Goal: Information Seeking & Learning: Learn about a topic

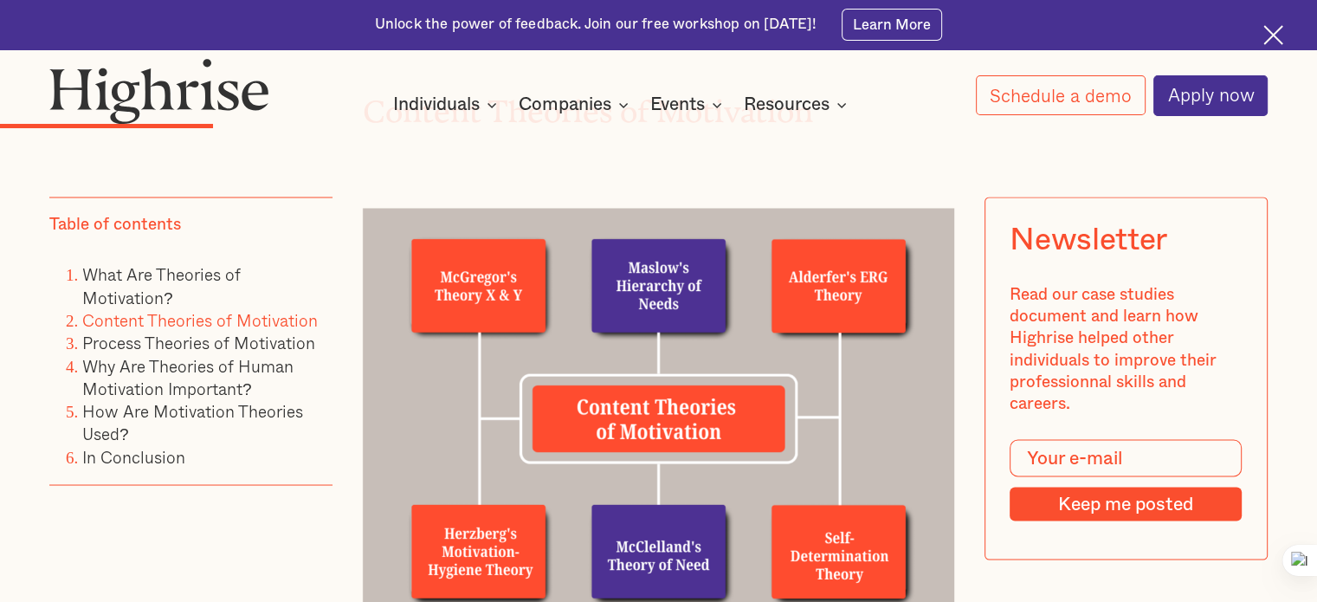
scroll to position [3030, 0]
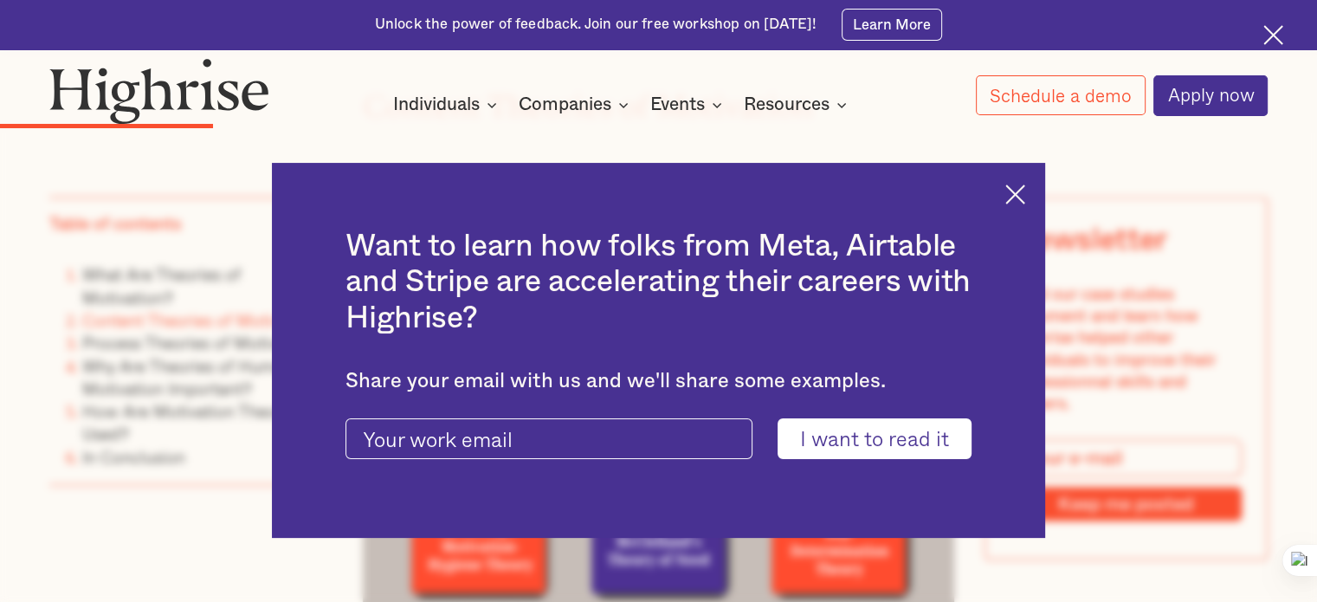
click at [1025, 190] on img at bounding box center [1015, 194] width 20 height 20
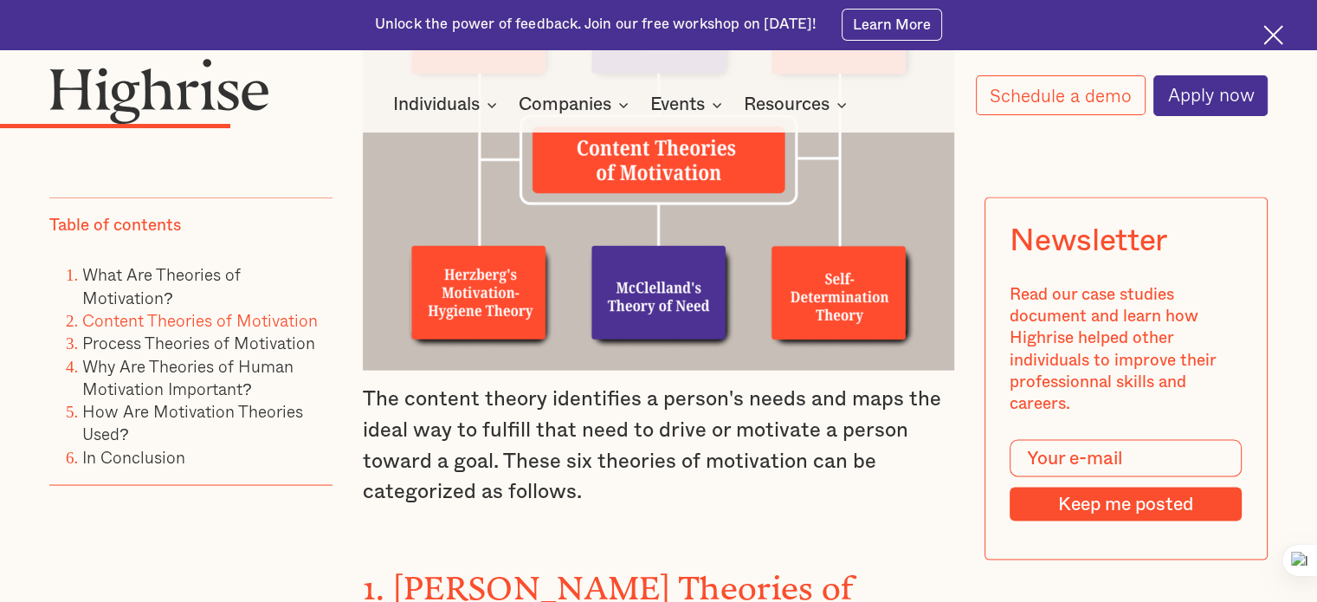
scroll to position [3289, 0]
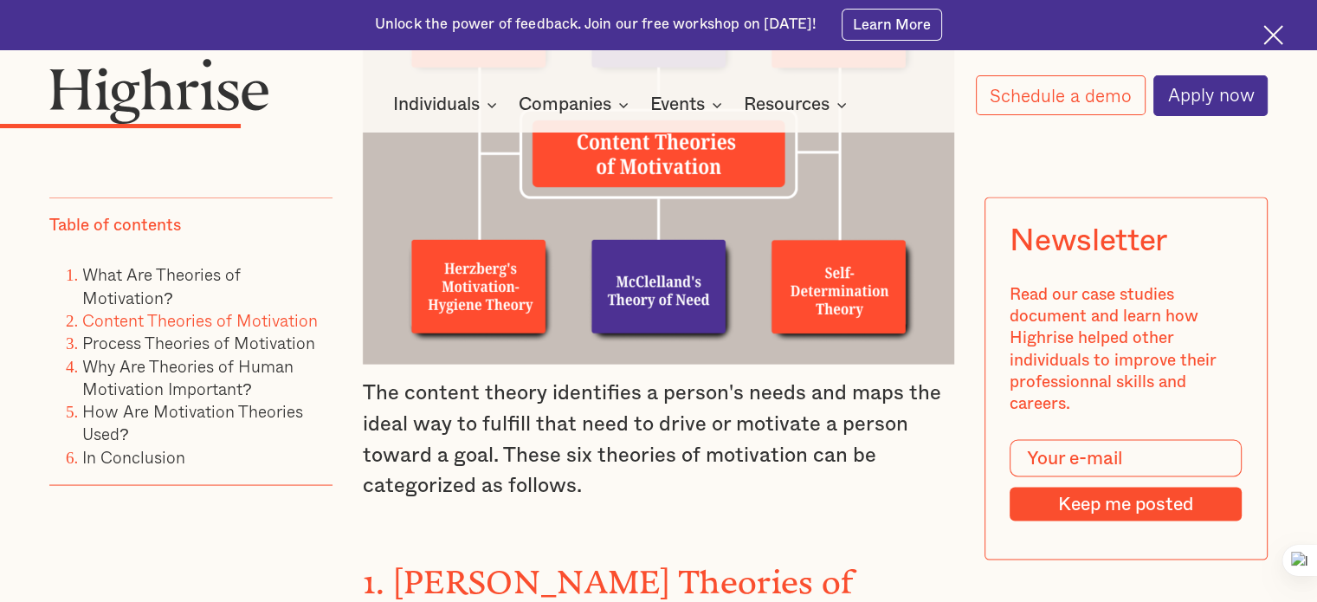
drag, startPoint x: 361, startPoint y: 370, endPoint x: 589, endPoint y: 476, distance: 251.3
click at [589, 476] on p "The content theory identifies a person's needs and maps the ideal way to fulfil…" at bounding box center [658, 439] width 591 height 124
copy p "The content theory identifies a person's needs and maps the ideal way to fulfil…"
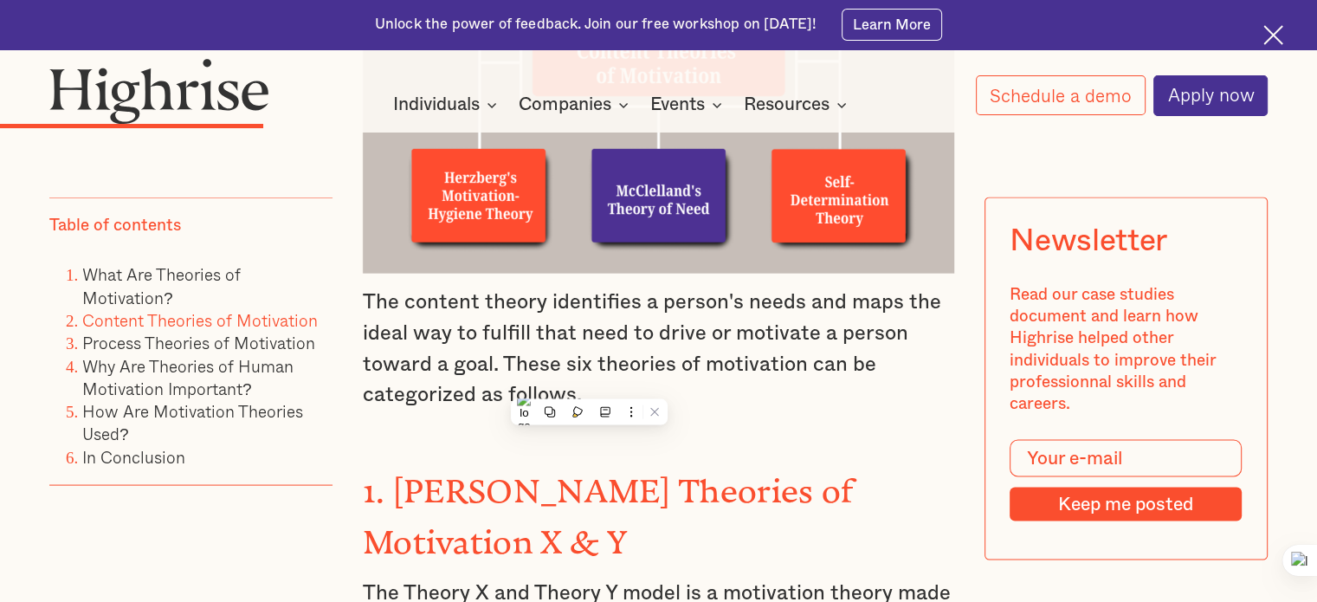
scroll to position [3549, 0]
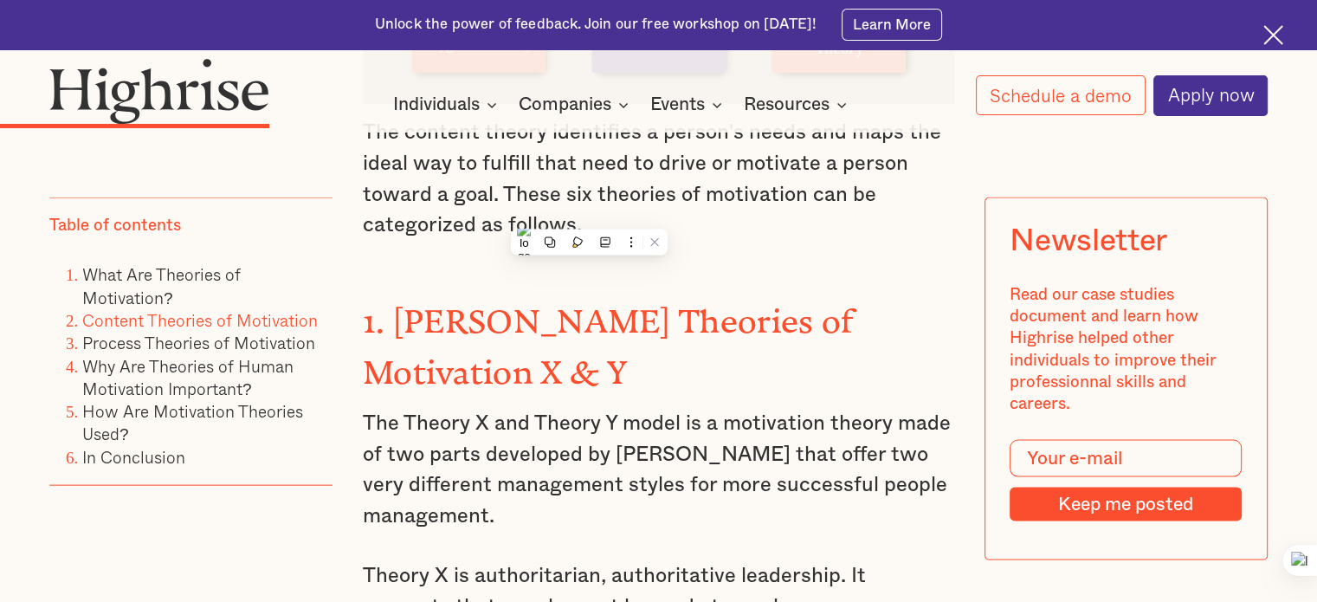
click at [750, 222] on p "The content theory identifies a person's needs and maps the ideal way to fulfil…" at bounding box center [658, 180] width 591 height 124
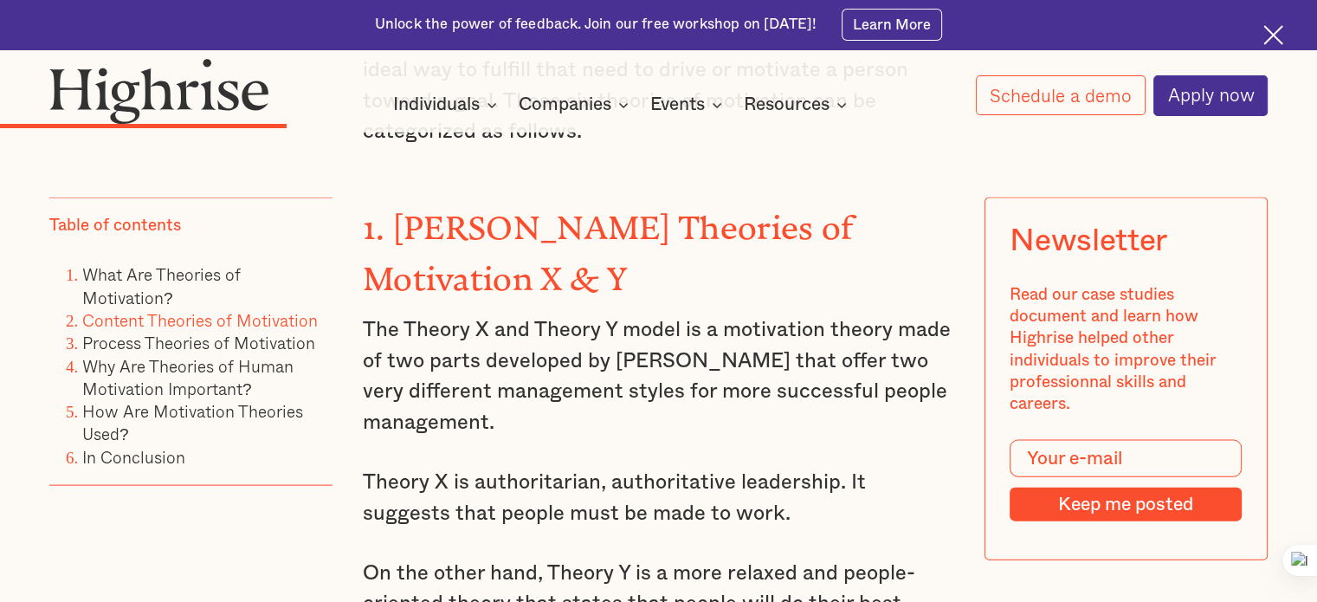
scroll to position [3635, 0]
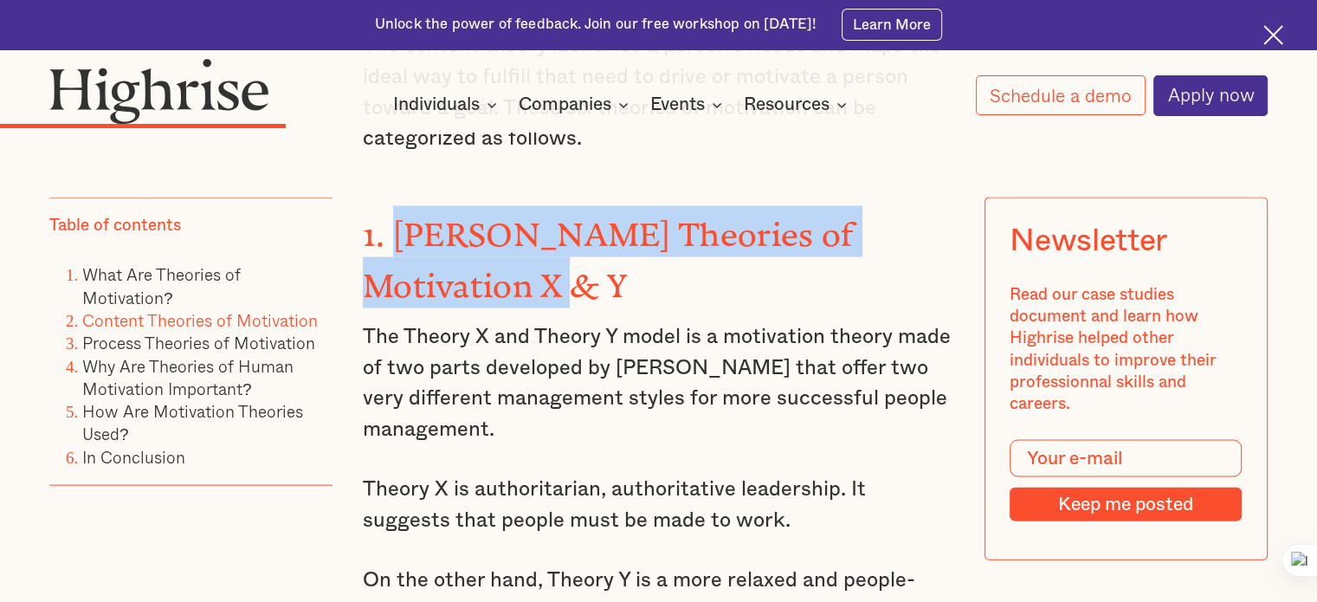
drag, startPoint x: 388, startPoint y: 201, endPoint x: 441, endPoint y: 247, distance: 69.9
click at [441, 247] on strong "1. McGregor's Theories of Motivation X & Y" at bounding box center [608, 252] width 491 height 72
copy strong "McGregor's Theories of Motivation X & Y"
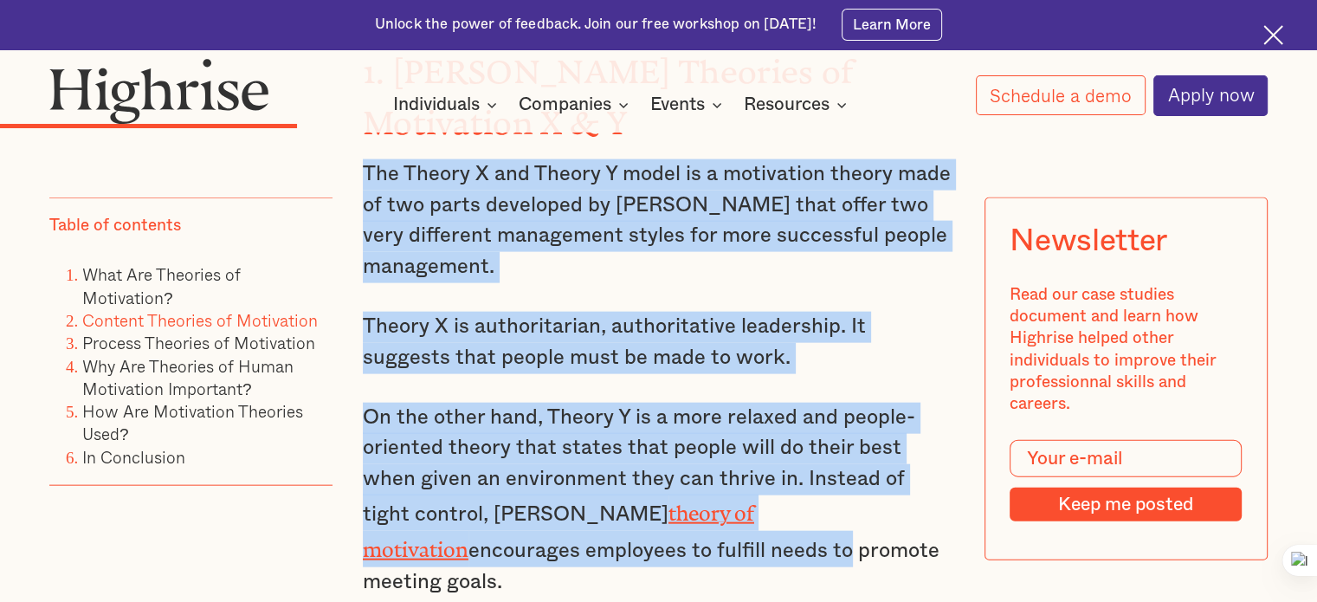
scroll to position [3809, 0]
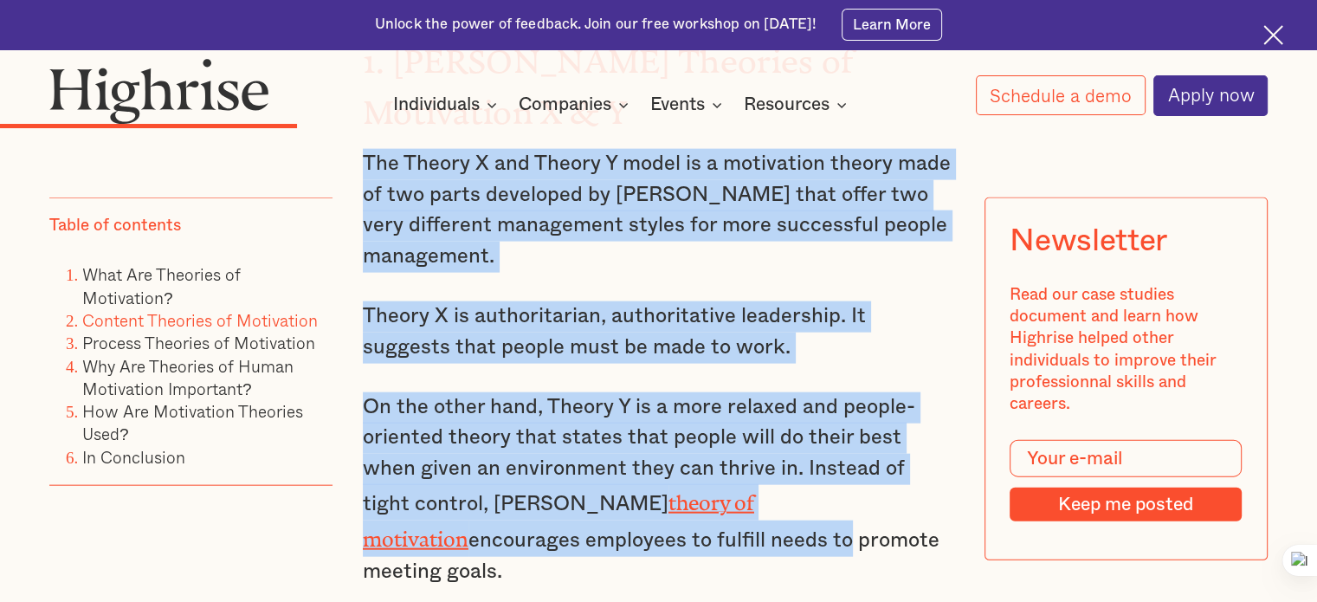
drag, startPoint x: 359, startPoint y: 307, endPoint x: 861, endPoint y: 515, distance: 543.3
copy div "The Theory X and Theory Y model is a motivation theory made of two parts develo…"
click at [859, 332] on p "Theory X is authoritarian, authoritative leadership. It suggests that people mu…" at bounding box center [658, 331] width 591 height 61
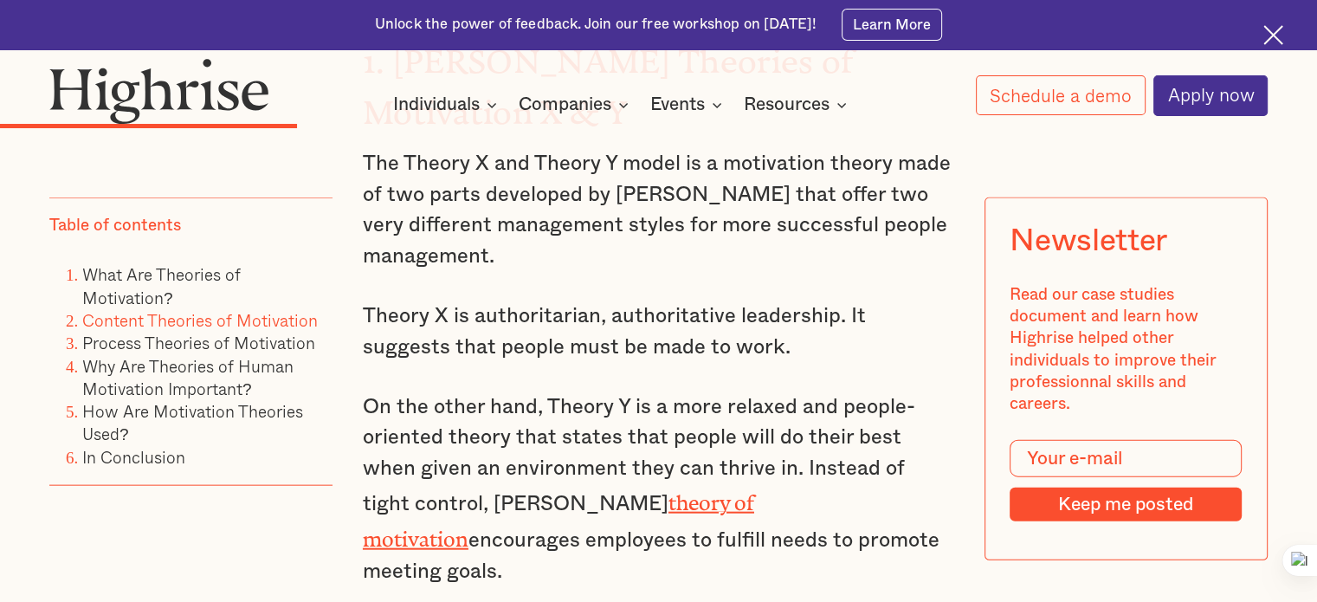
click at [665, 491] on link "theory of motivation" at bounding box center [558, 515] width 391 height 49
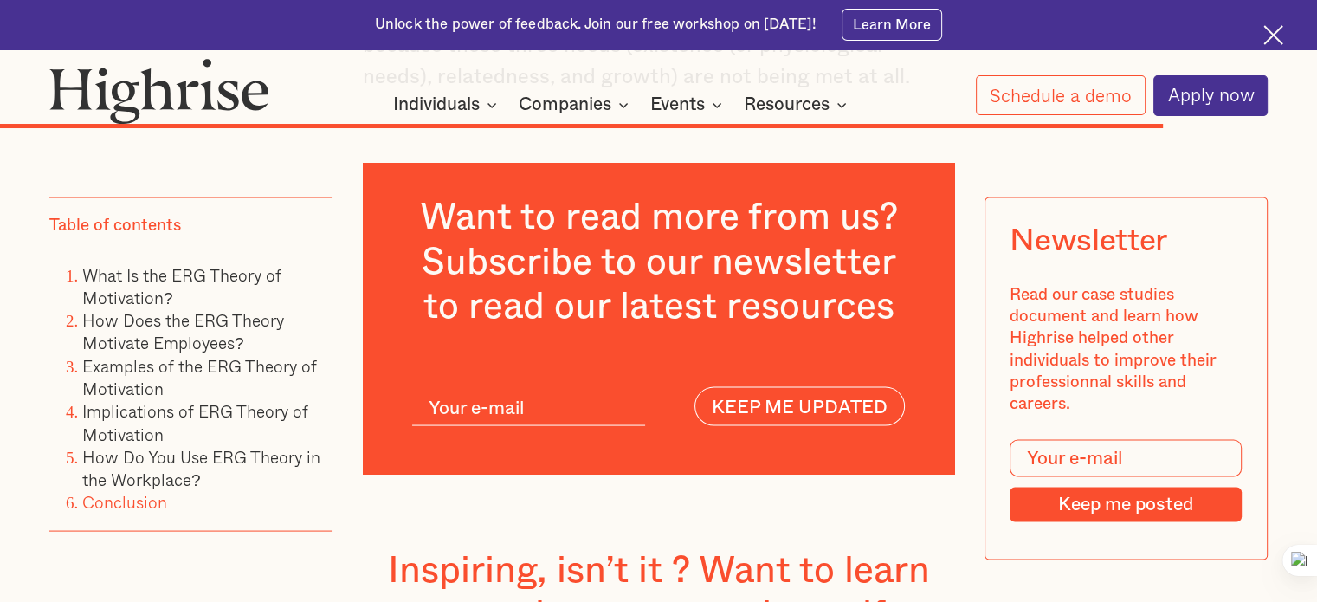
scroll to position [10041, 0]
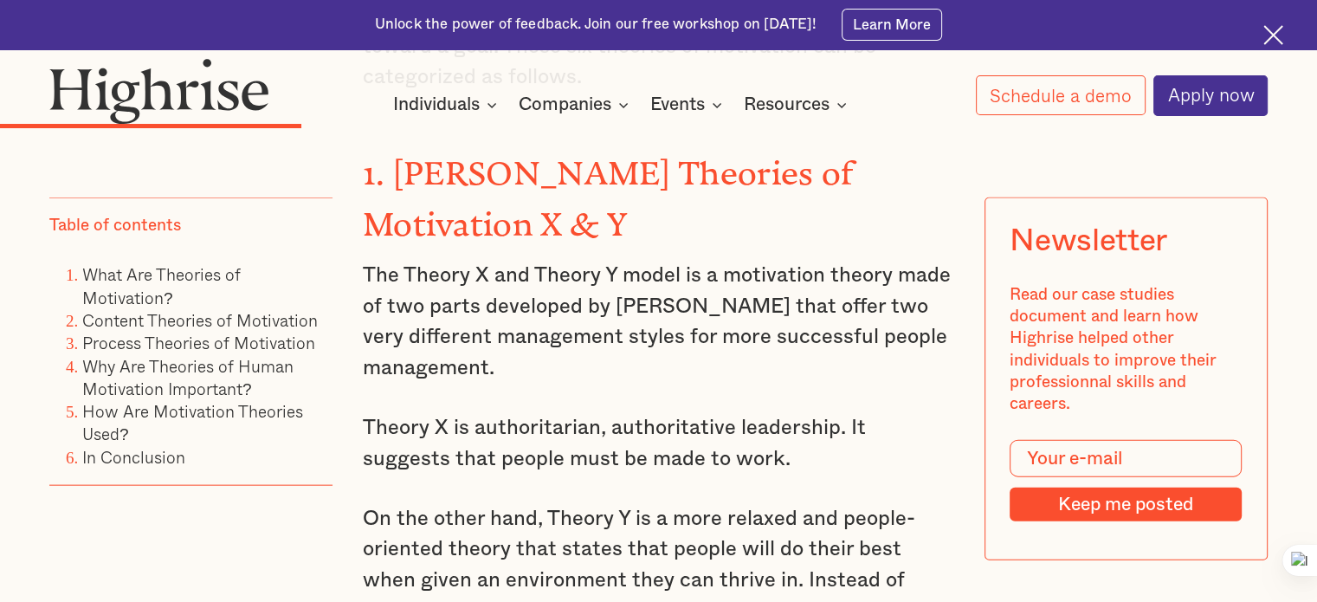
scroll to position [3691, 0]
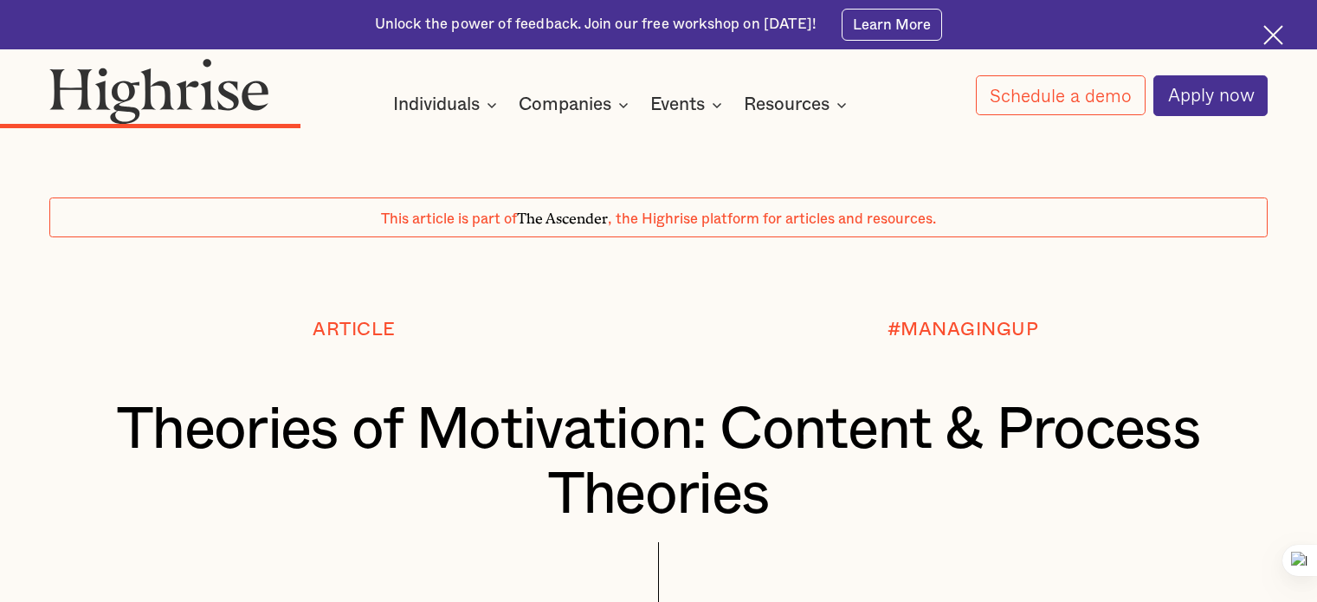
scroll to position [3692, 0]
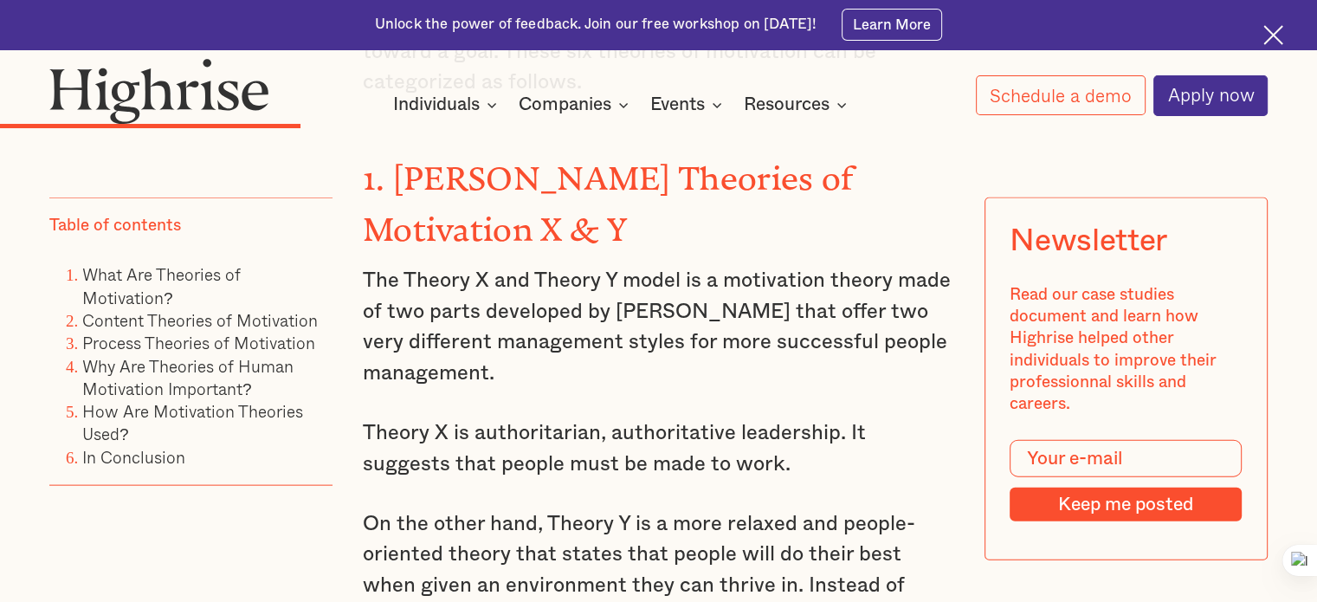
drag, startPoint x: 389, startPoint y: 155, endPoint x: 840, endPoint y: 156, distance: 451.8
copy strong "Maslow's Hierarchy of Needs"
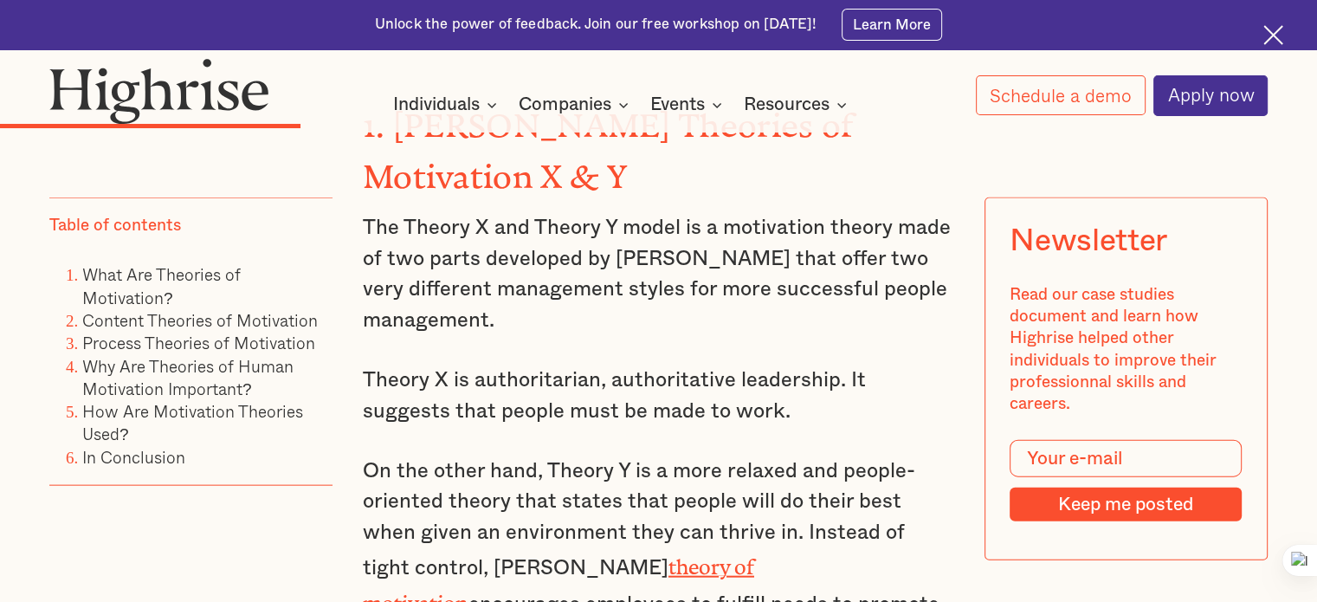
scroll to position [3774, 0]
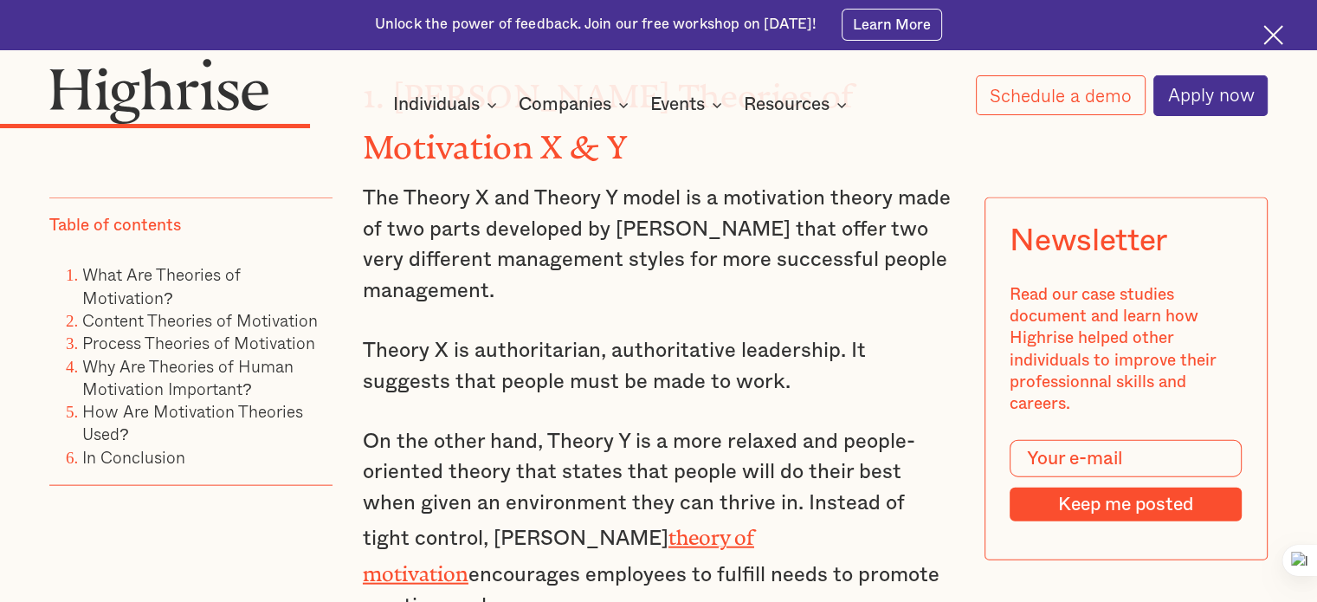
drag, startPoint x: 366, startPoint y: 316, endPoint x: 631, endPoint y: 505, distance: 325.2
drag, startPoint x: 668, startPoint y: 501, endPoint x: 358, endPoint y: 314, distance: 361.9
click at [398, 297] on icon at bounding box center [397, 294] width 12 height 12
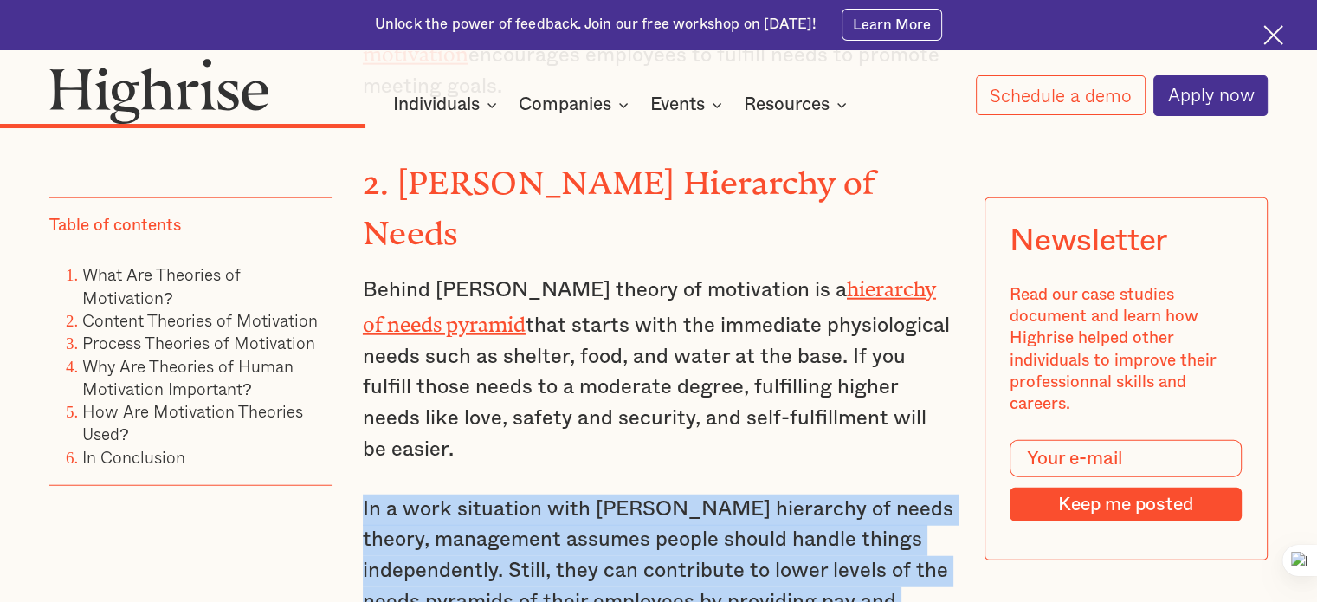
scroll to position [4207, 0]
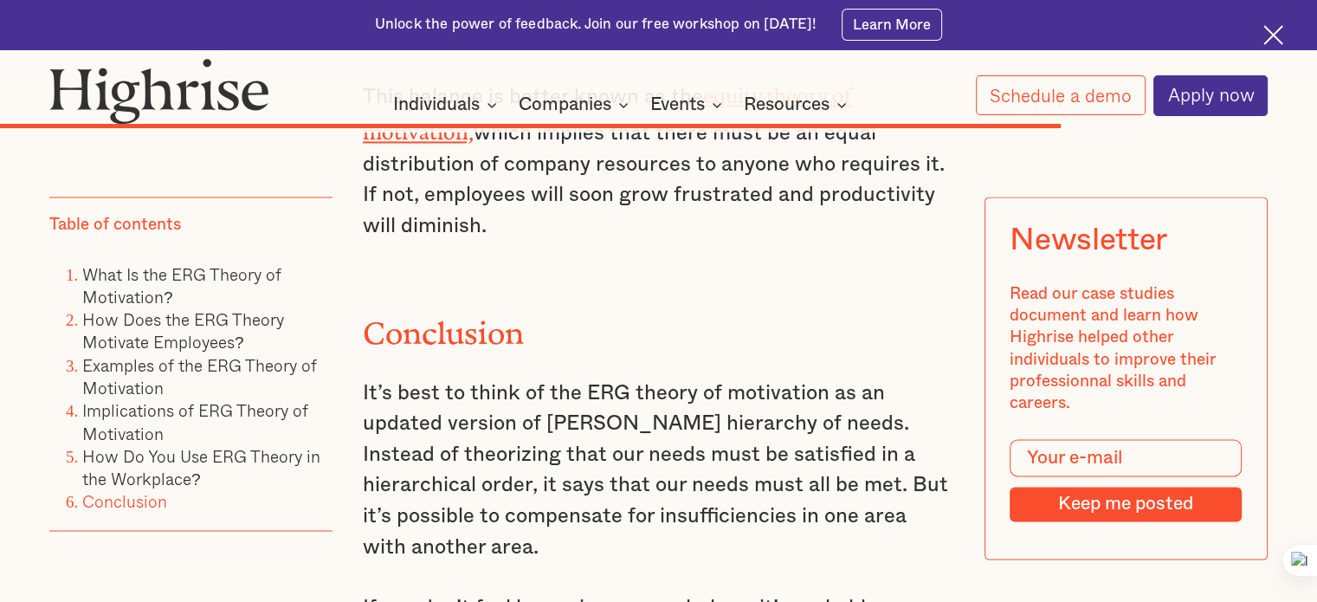
scroll to position [9089, 0]
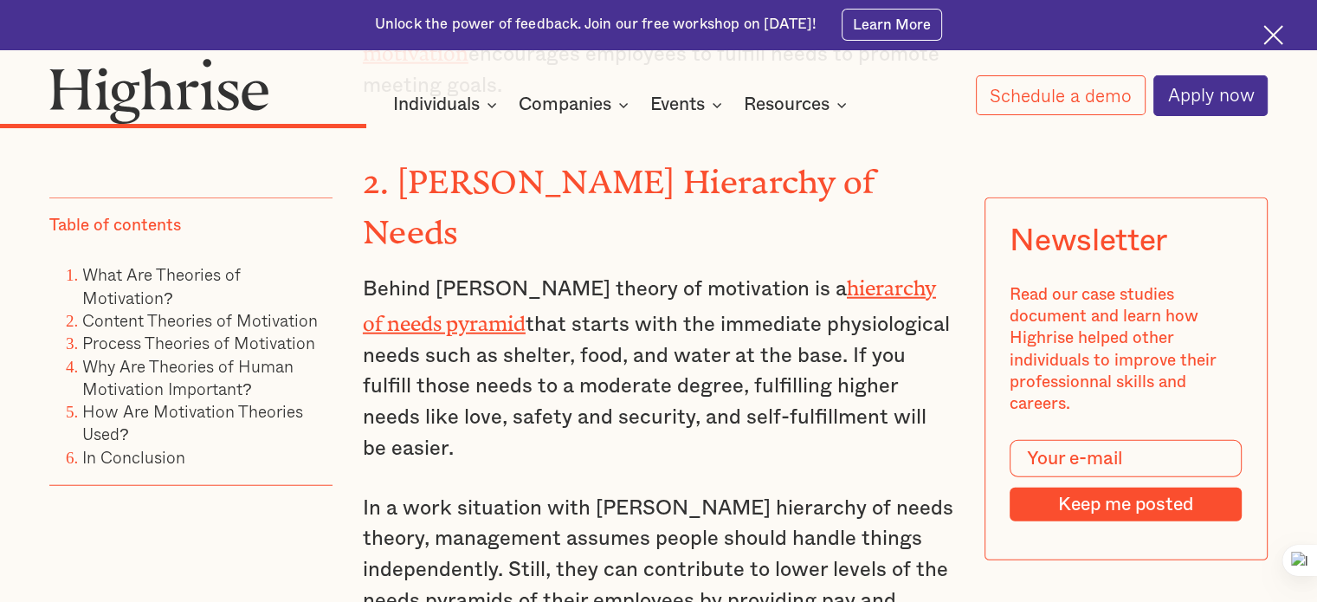
scroll to position [4208, 0]
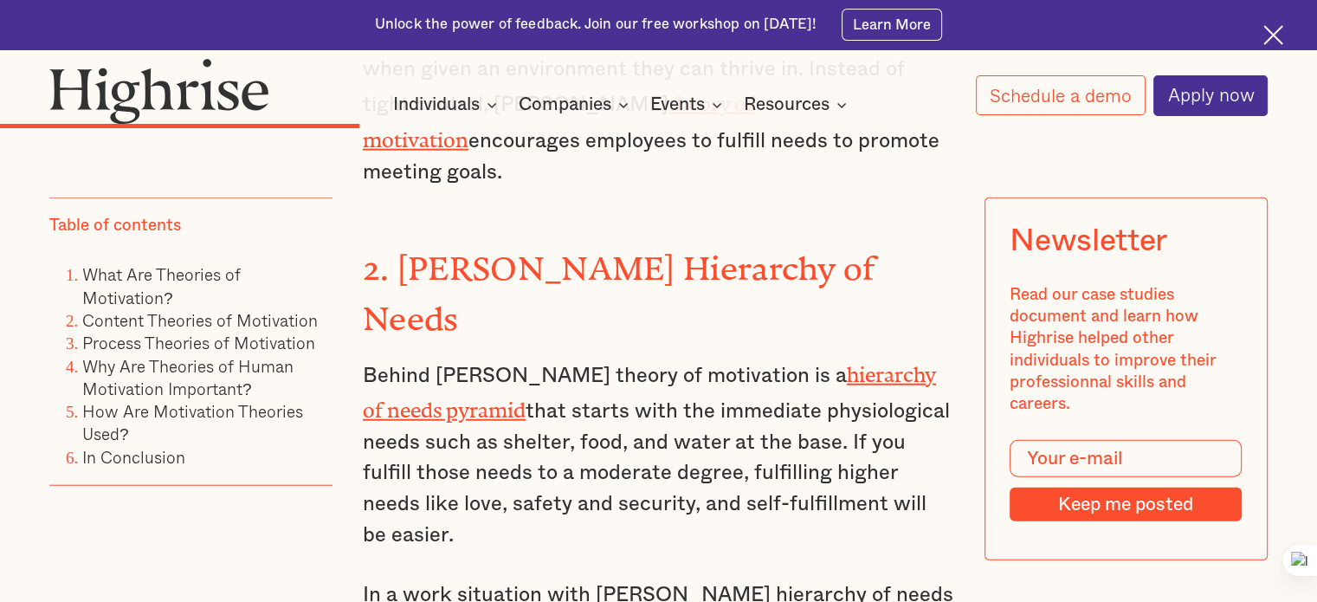
drag, startPoint x: 390, startPoint y: 155, endPoint x: 525, endPoint y: 200, distance: 141.5
copy strong "[PERSON_NAME] ERG Theory of Motivation"
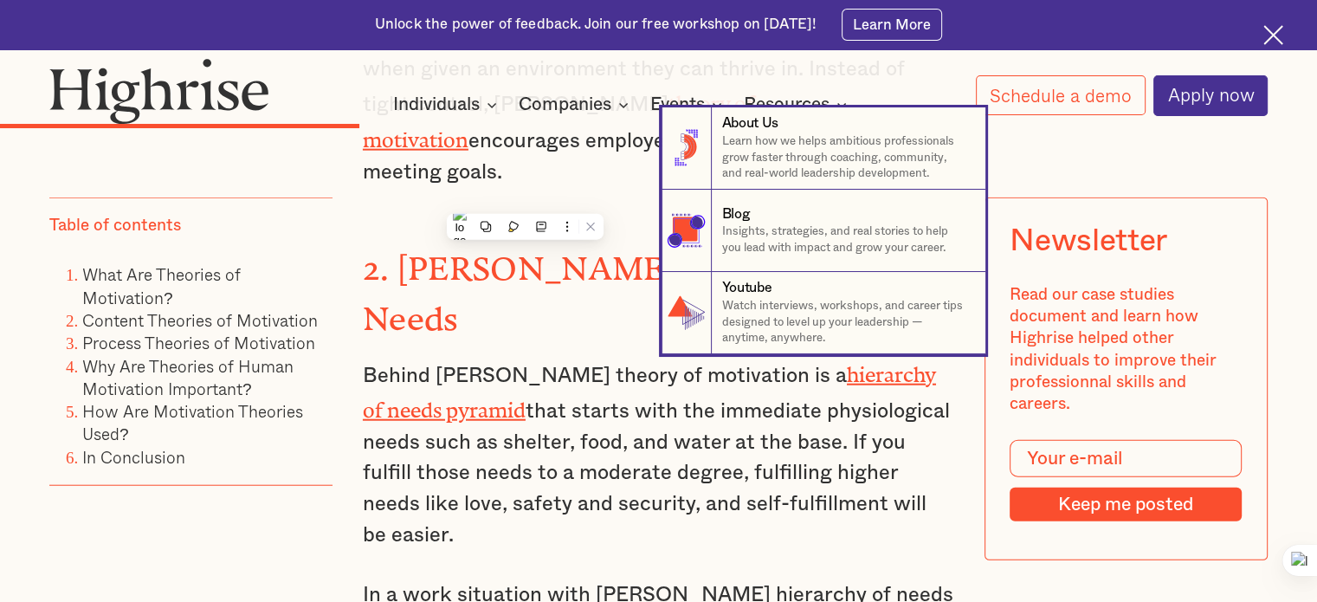
click at [584, 196] on nav "8 About Us Learn how we helps ambitious professionals grow faster through coach…" at bounding box center [658, 230] width 1317 height 247
drag, startPoint x: 390, startPoint y: 150, endPoint x: 398, endPoint y: 158, distance: 11.6
click at [398, 158] on nav "8 About Us Learn how we helps ambitious professionals grow faster through coach…" at bounding box center [658, 230] width 1317 height 247
click at [574, 173] on nav "8 About Us Learn how we helps ambitious professionals grow faster through coach…" at bounding box center [658, 230] width 1317 height 247
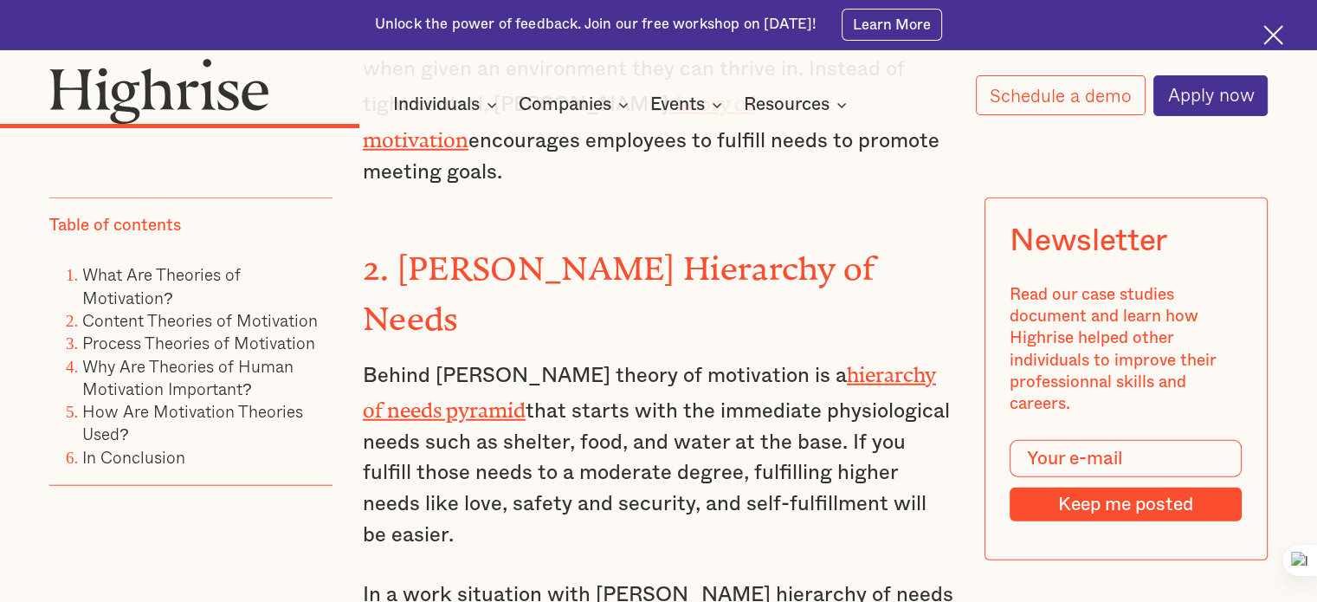
drag, startPoint x: 540, startPoint y: 202, endPoint x: 388, endPoint y: 156, distance: 159.1
copy strong "[PERSON_NAME] ERG Theory of Motivation"
drag, startPoint x: 541, startPoint y: 203, endPoint x: 396, endPoint y: 149, distance: 155.3
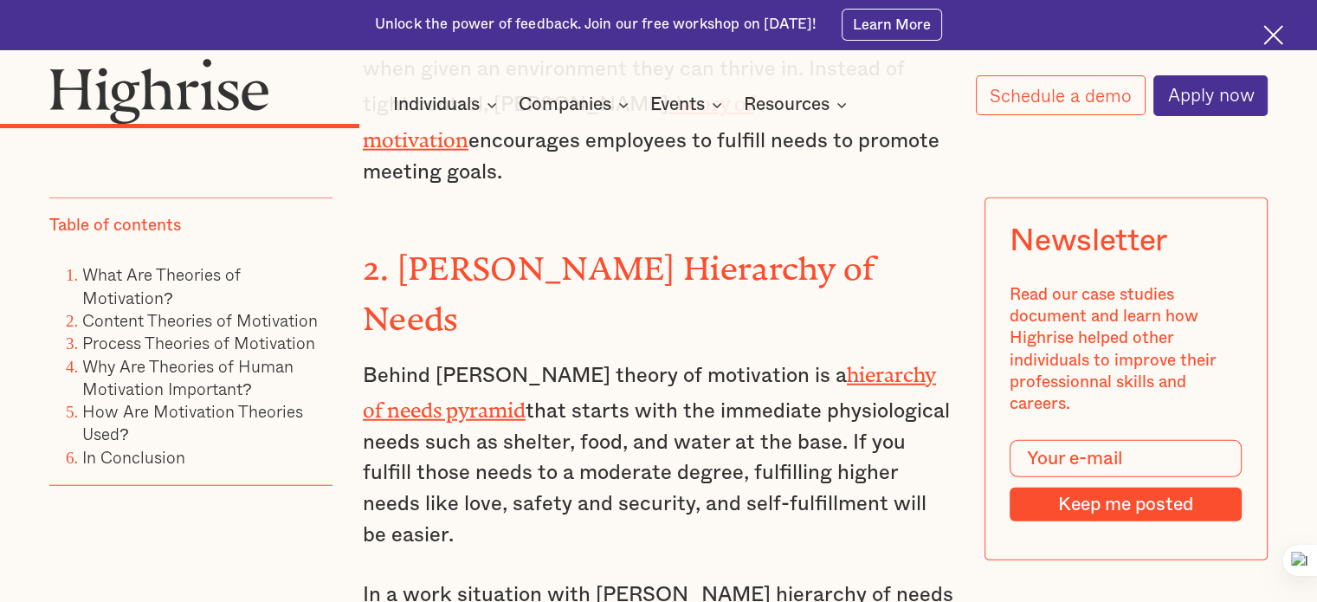
copy strong "[PERSON_NAME] ERG Theory of Motivation"
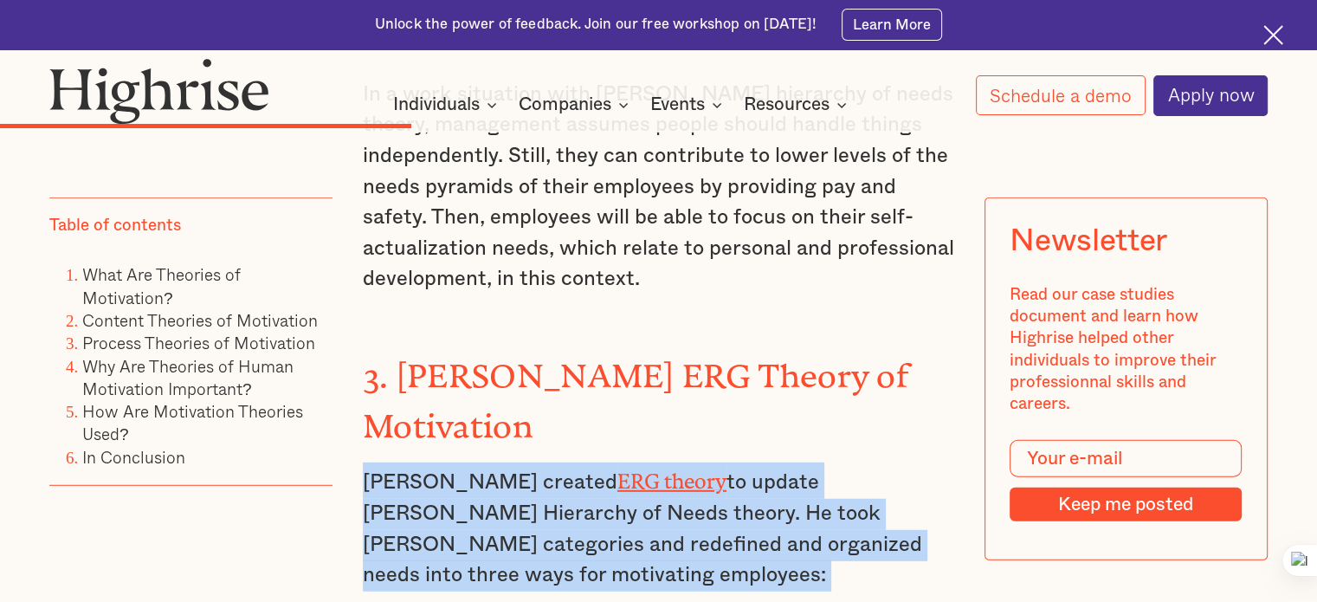
scroll to position [4727, 0]
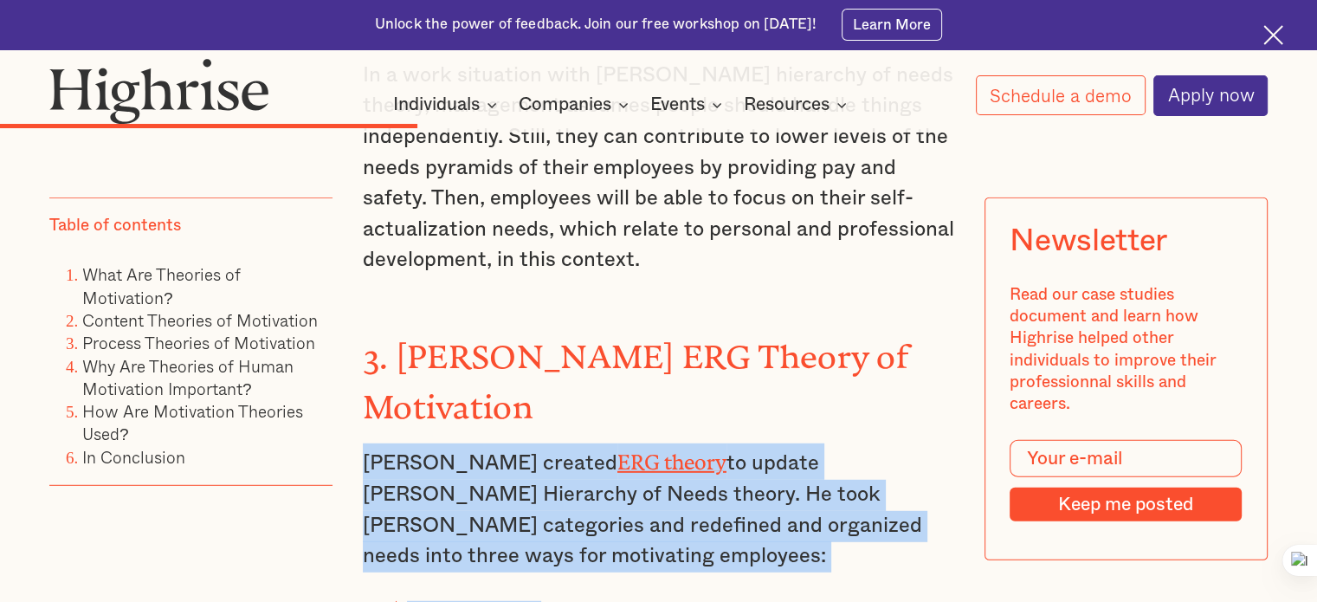
drag, startPoint x: 356, startPoint y: 241, endPoint x: 853, endPoint y: 363, distance: 512.2
copy div "[PERSON_NAME] created ERG theory to update [PERSON_NAME] Hierarchy of Needs the…"
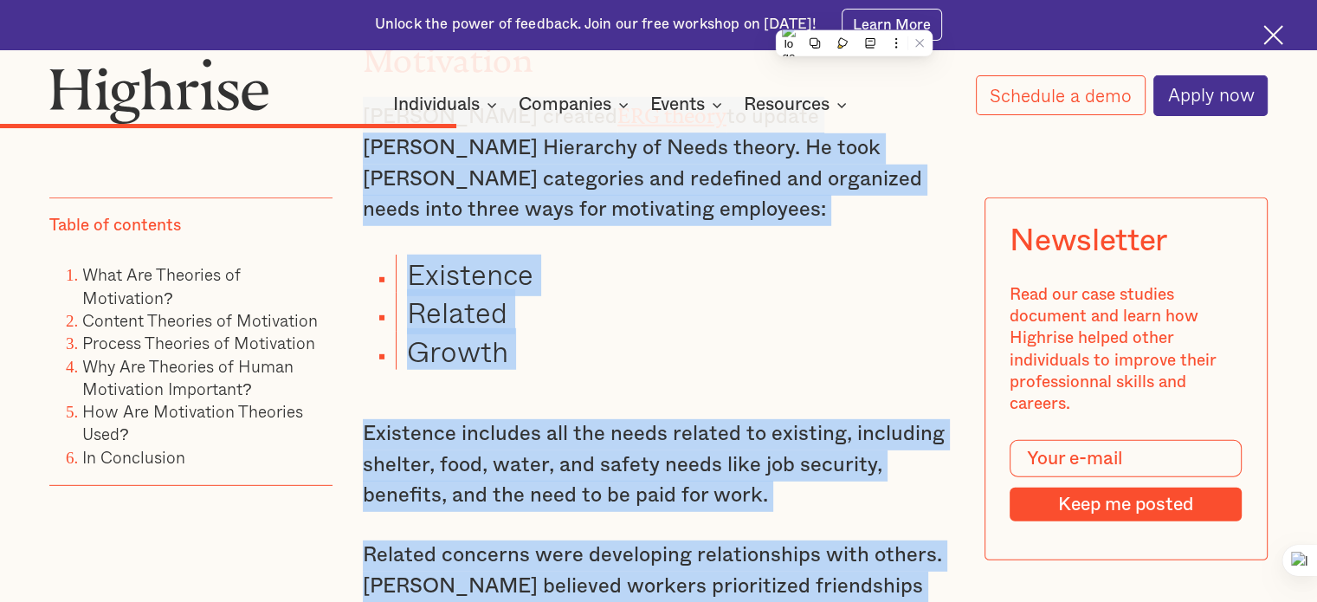
scroll to position [4987, 0]
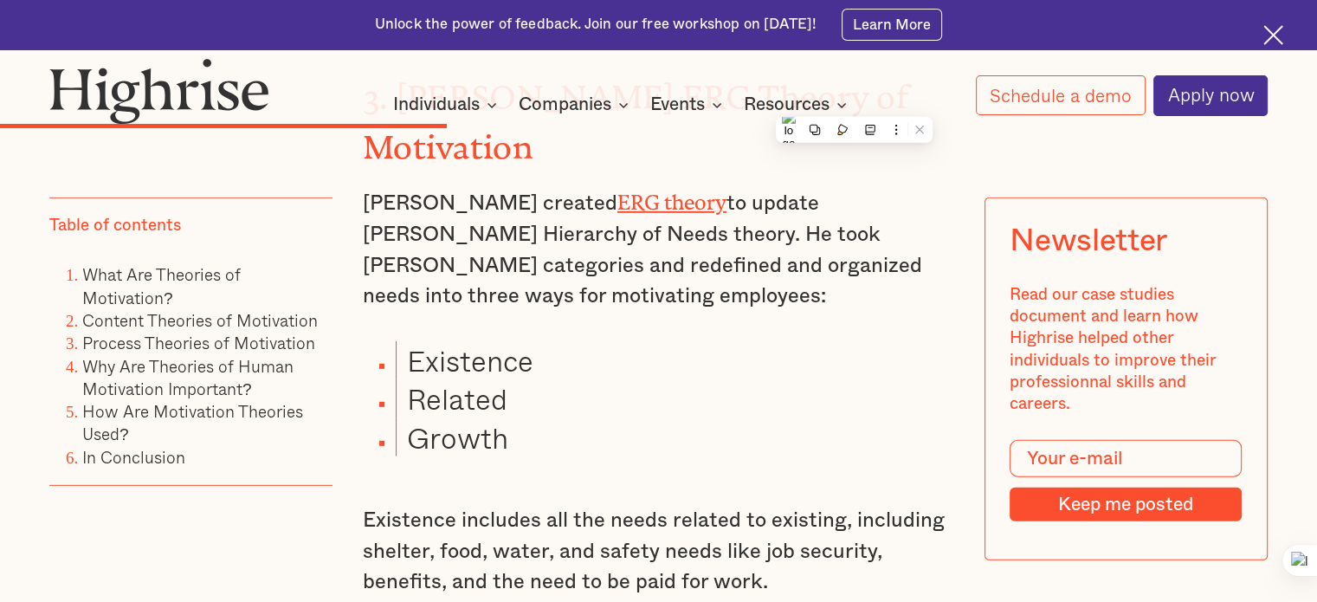
drag, startPoint x: 402, startPoint y: 190, endPoint x: 776, endPoint y: 236, distance: 376.7
copy strong "Herzberg's Motivation-Hygiene theory (Two-factor theory)"
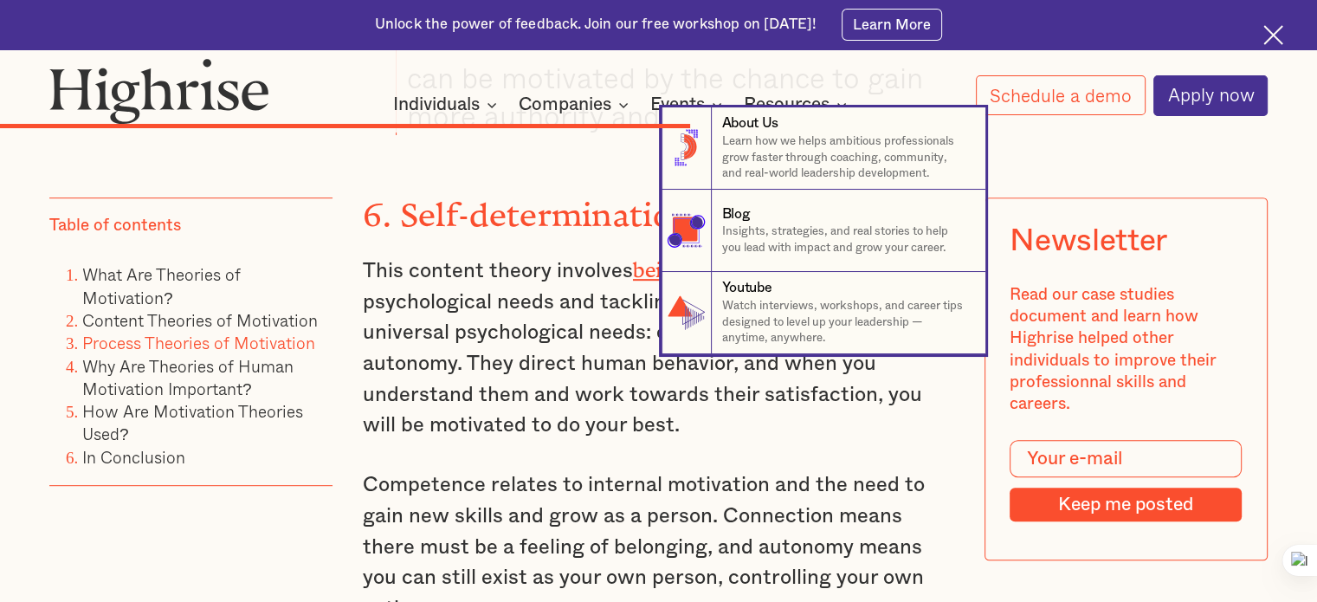
scroll to position [7410, 0]
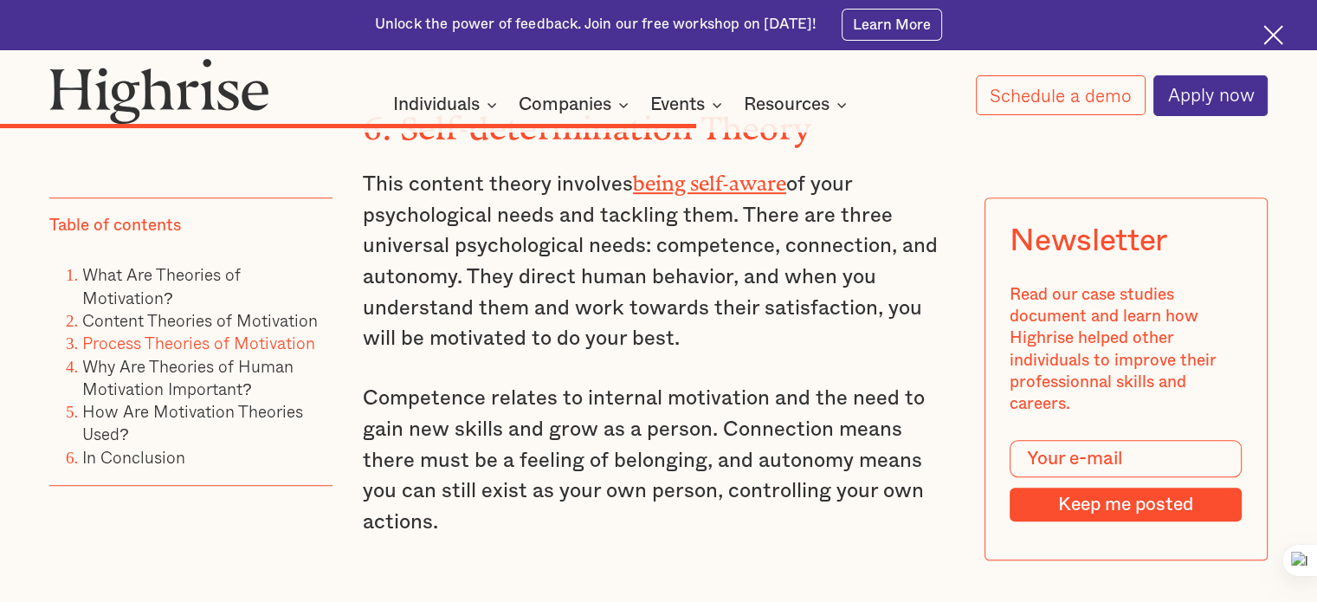
drag, startPoint x: 362, startPoint y: 383, endPoint x: 807, endPoint y: 395, distance: 445.0
copy h2 "Process Theories of Motivation"
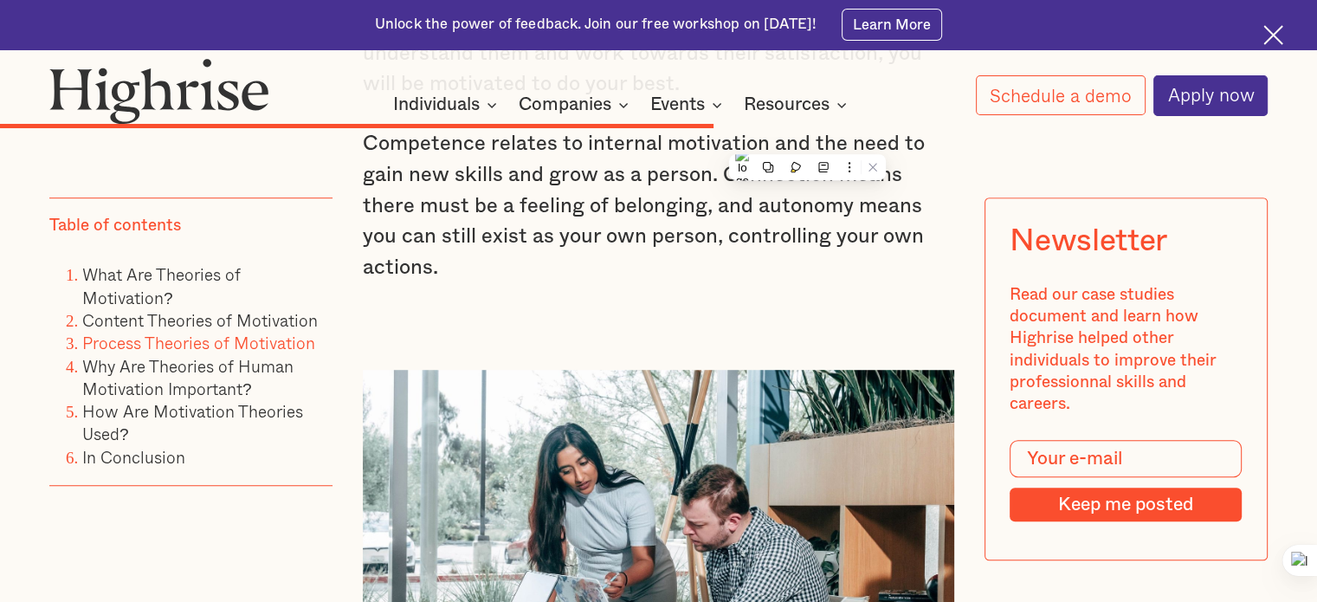
scroll to position [7670, 0]
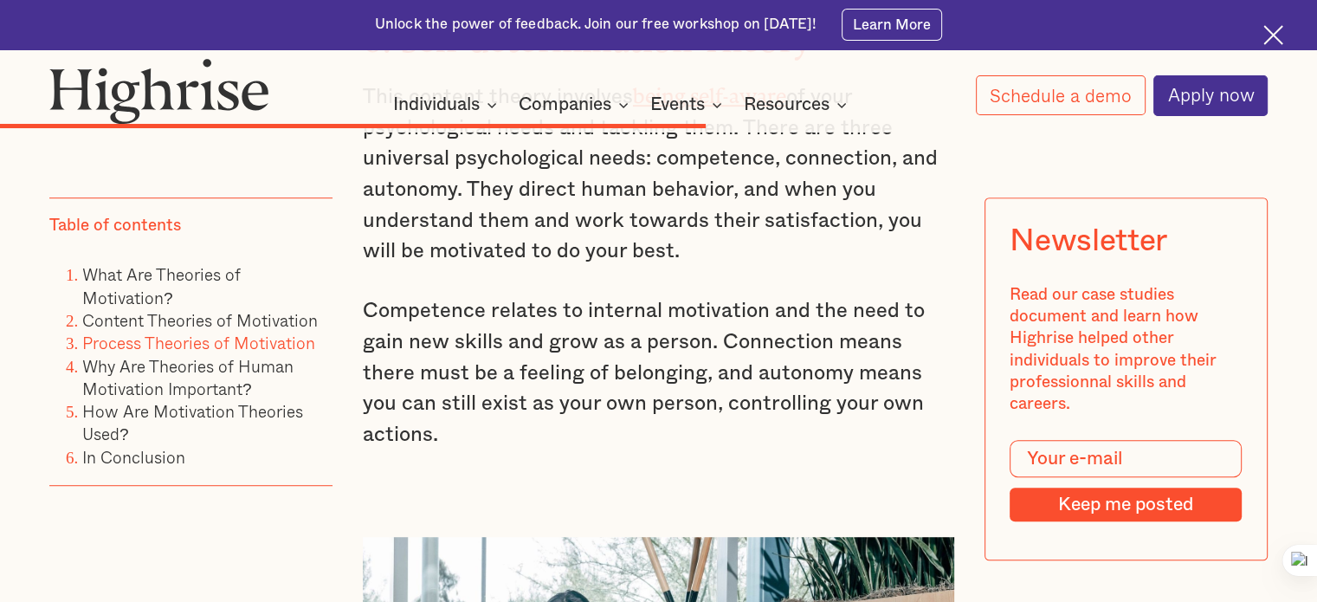
scroll to position [7497, 0]
drag, startPoint x: 363, startPoint y: 365, endPoint x: 551, endPoint y: 494, distance: 228.6
copy p "While content theories matter, process theories focus on reaching personal achi…"
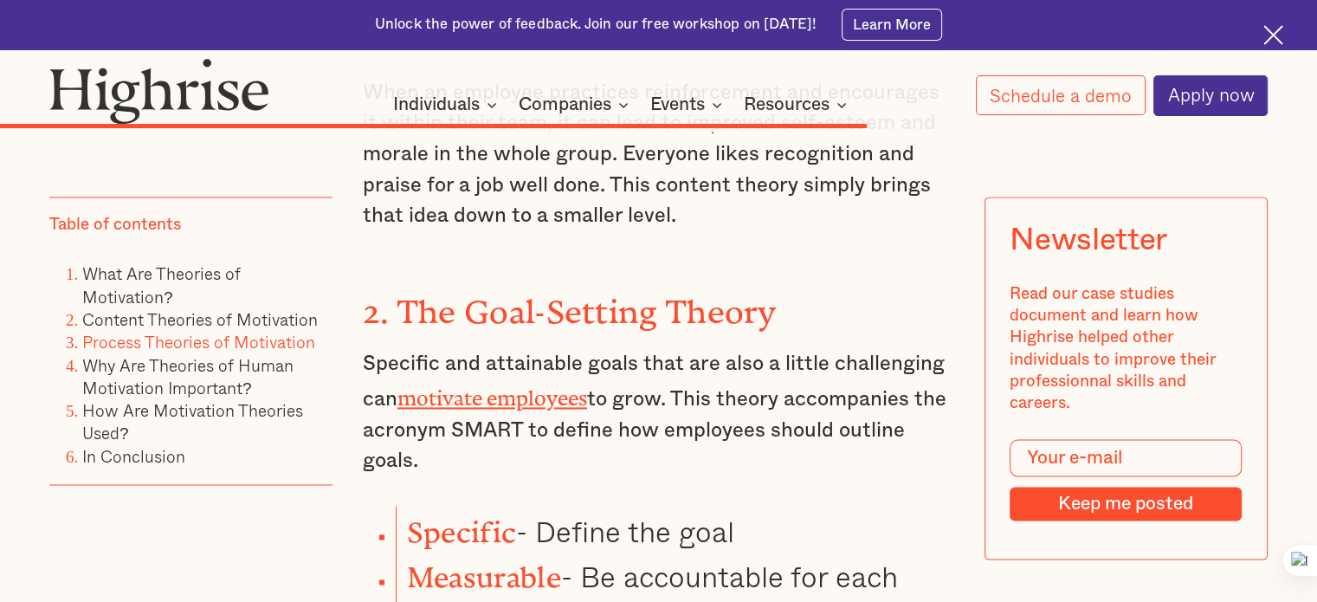
scroll to position [8968, 0]
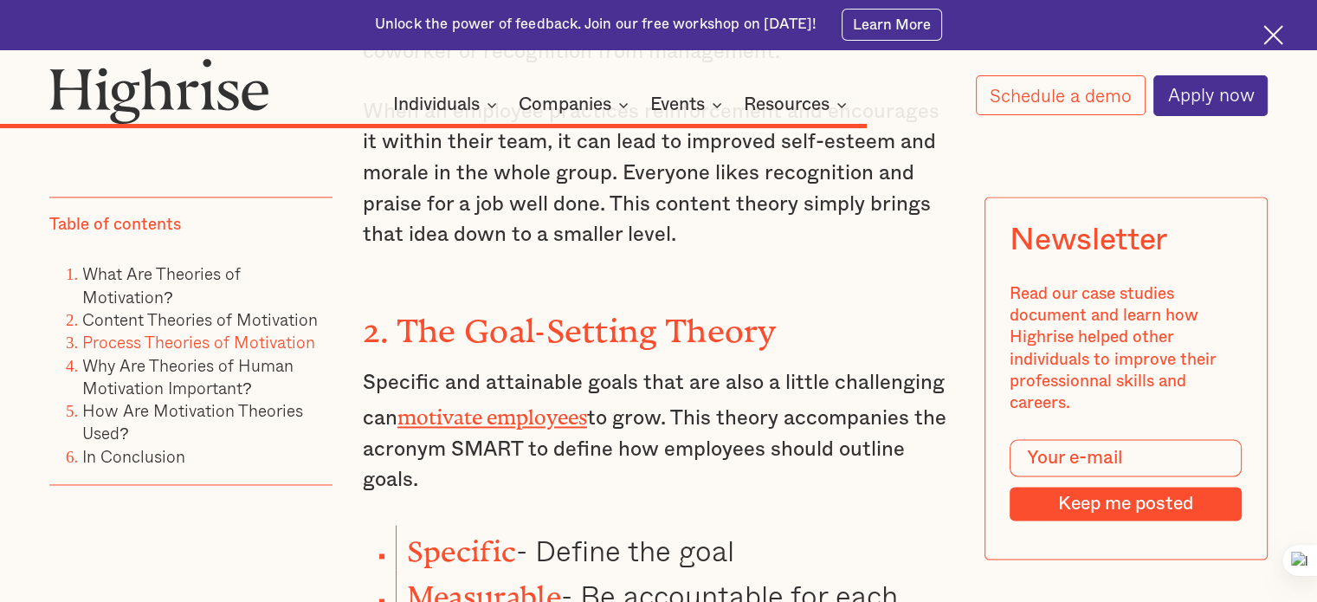
drag, startPoint x: 359, startPoint y: 470, endPoint x: 460, endPoint y: 574, distance: 145.1
click at [422, 546] on button at bounding box center [421, 537] width 23 height 23
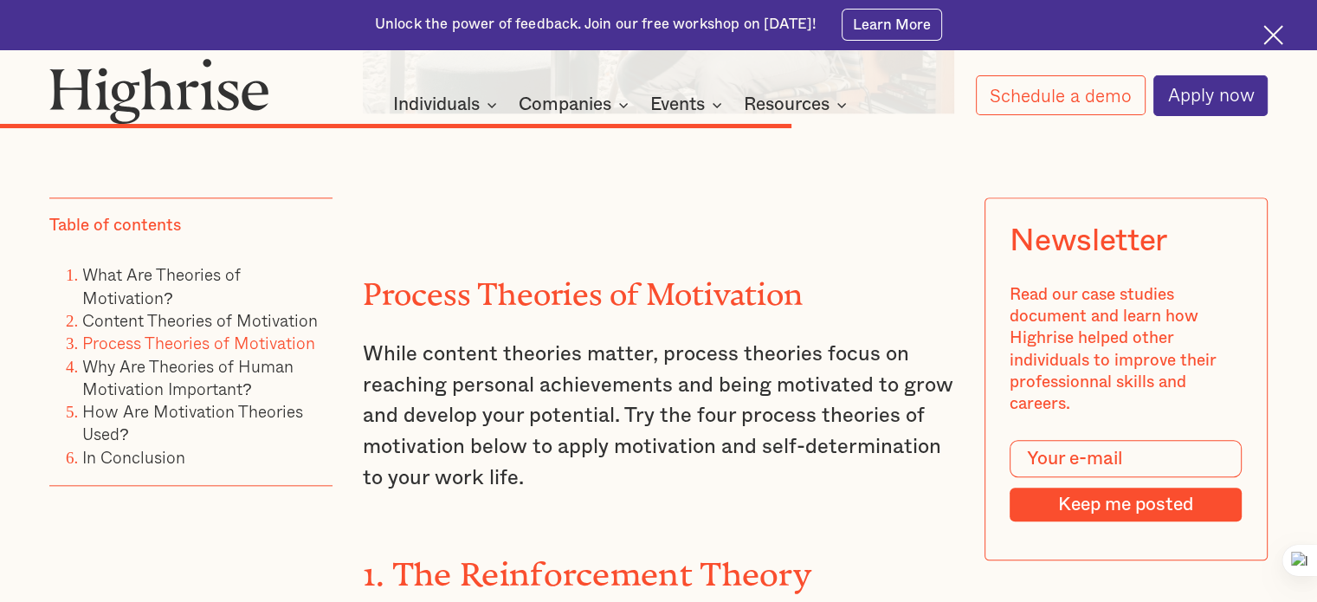
scroll to position [8276, 0]
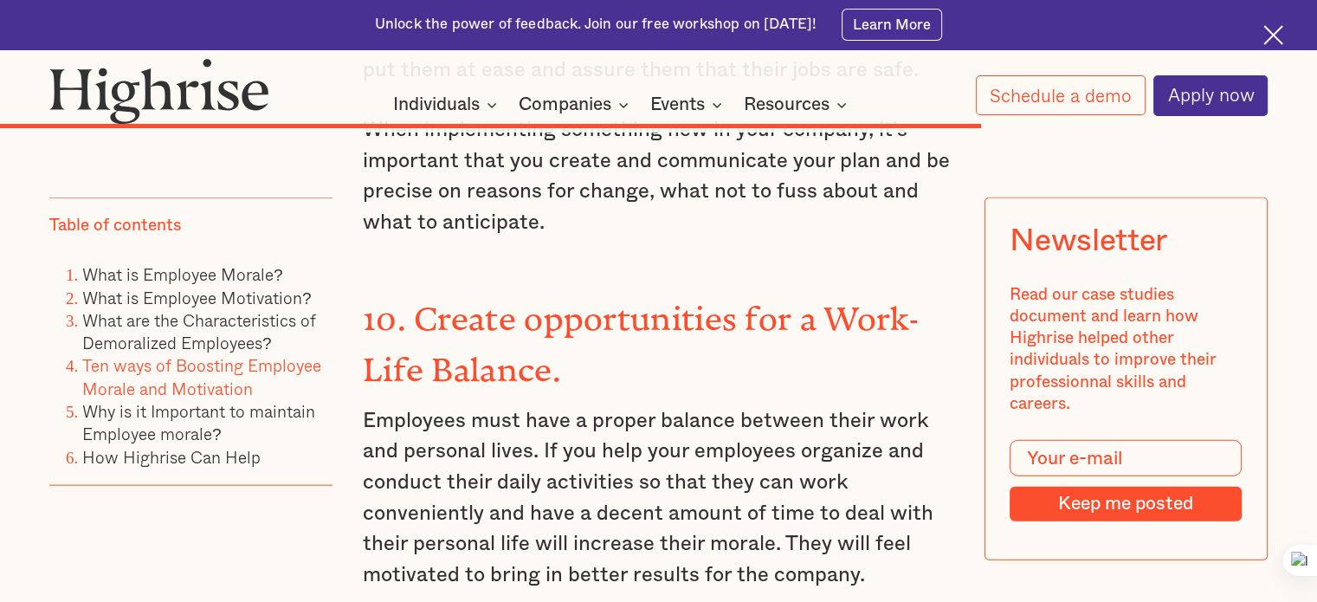
scroll to position [10335, 0]
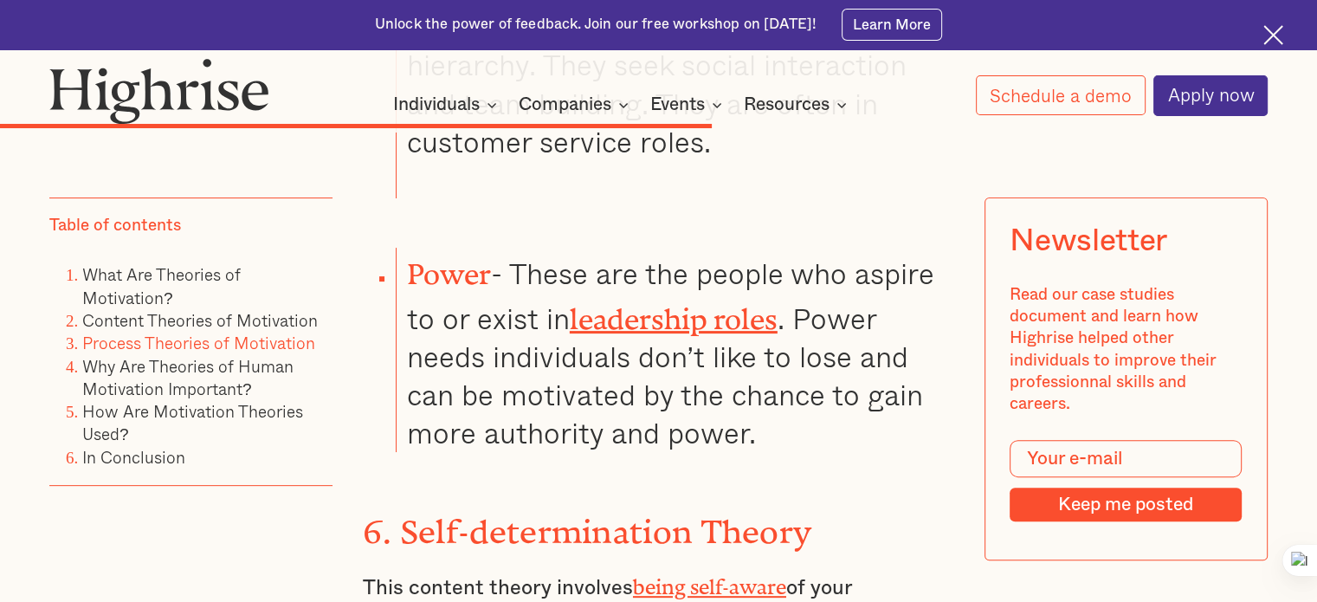
scroll to position [7108, 0]
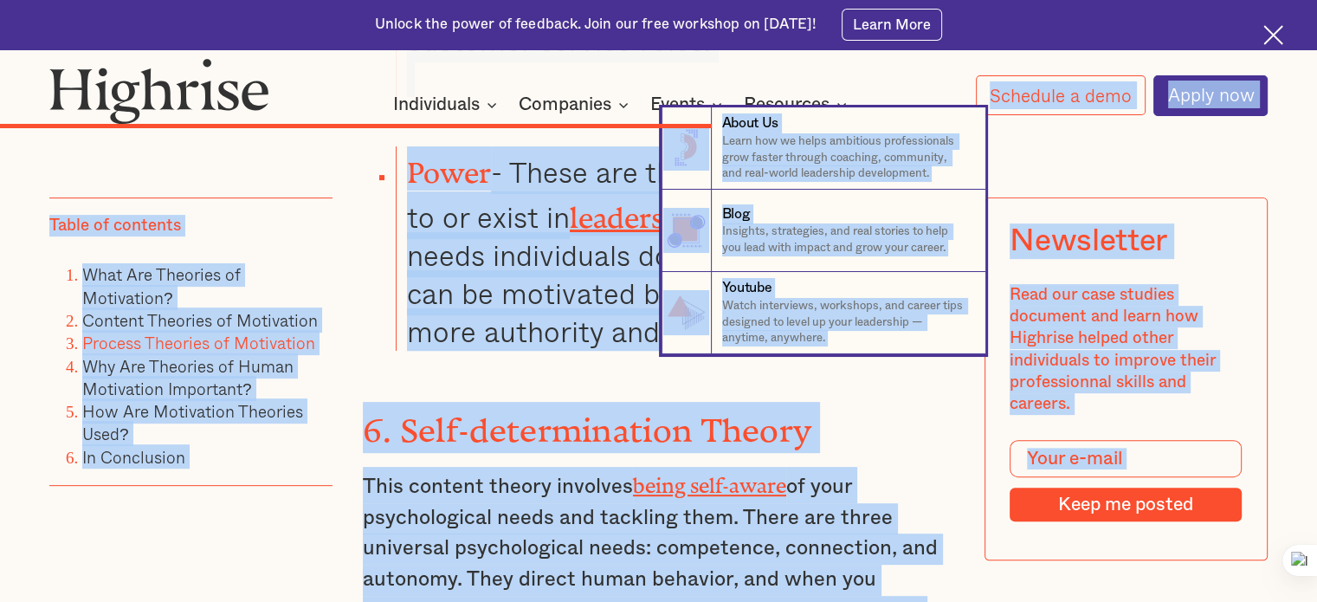
drag, startPoint x: 389, startPoint y: 141, endPoint x: 560, endPoint y: 169, distance: 173.6
click at [560, 169] on body "Unlock the power of feedback. Join our free workshop on [DATE]! Learn More Inte…" at bounding box center [658, 593] width 1317 height 15403
click at [560, 165] on nav "8 About Us Learn how we helps ambitious professionals grow faster through coach…" at bounding box center [658, 230] width 1317 height 247
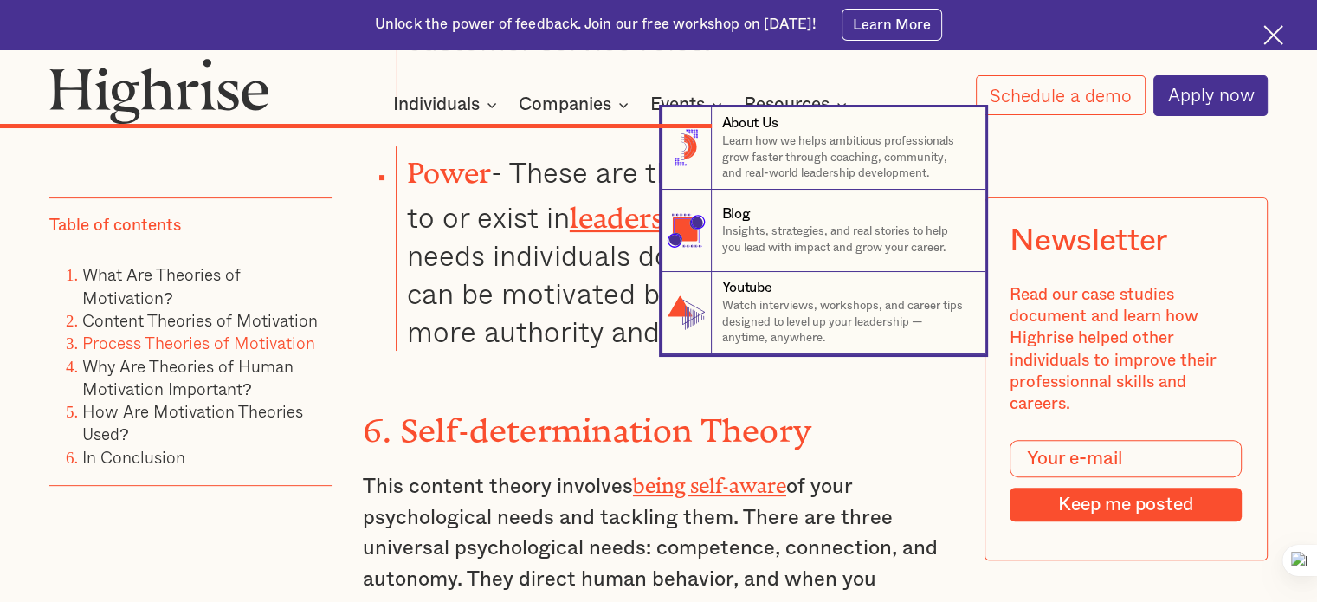
click at [398, 156] on nav "8 About Us Learn how we helps ambitious professionals grow faster through coach…" at bounding box center [658, 230] width 1317 height 247
click at [399, 170] on nav "8 About Us Learn how we helps ambitious professionals grow faster through coach…" at bounding box center [658, 230] width 1317 height 247
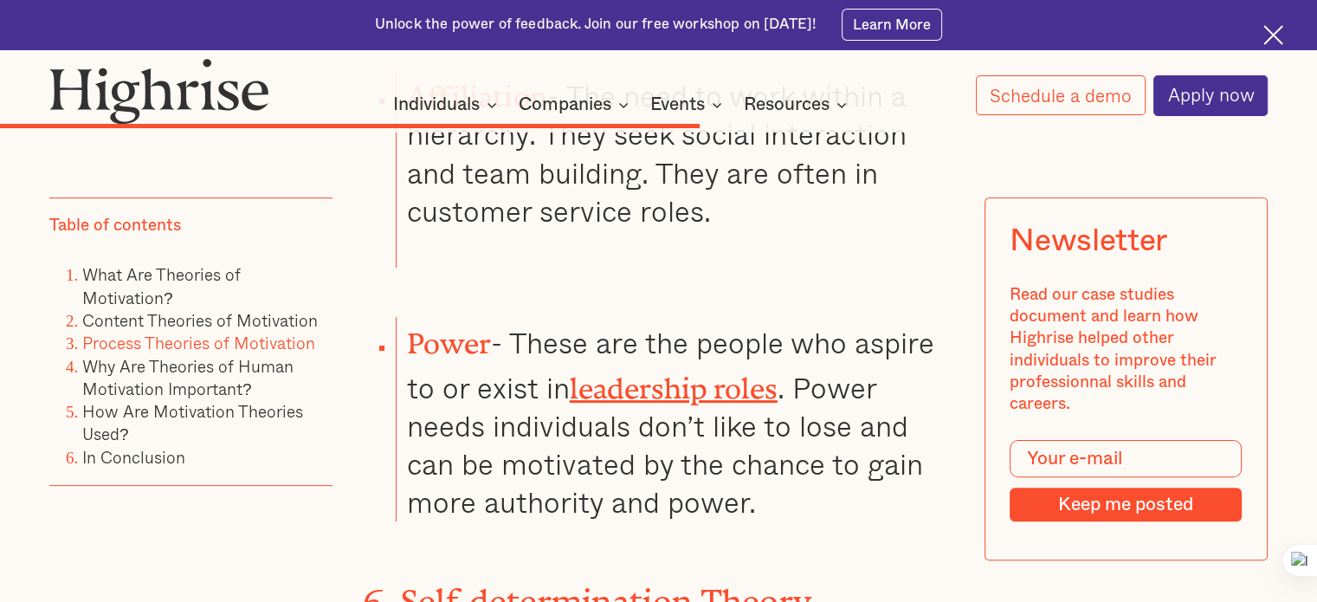
scroll to position [6935, 0]
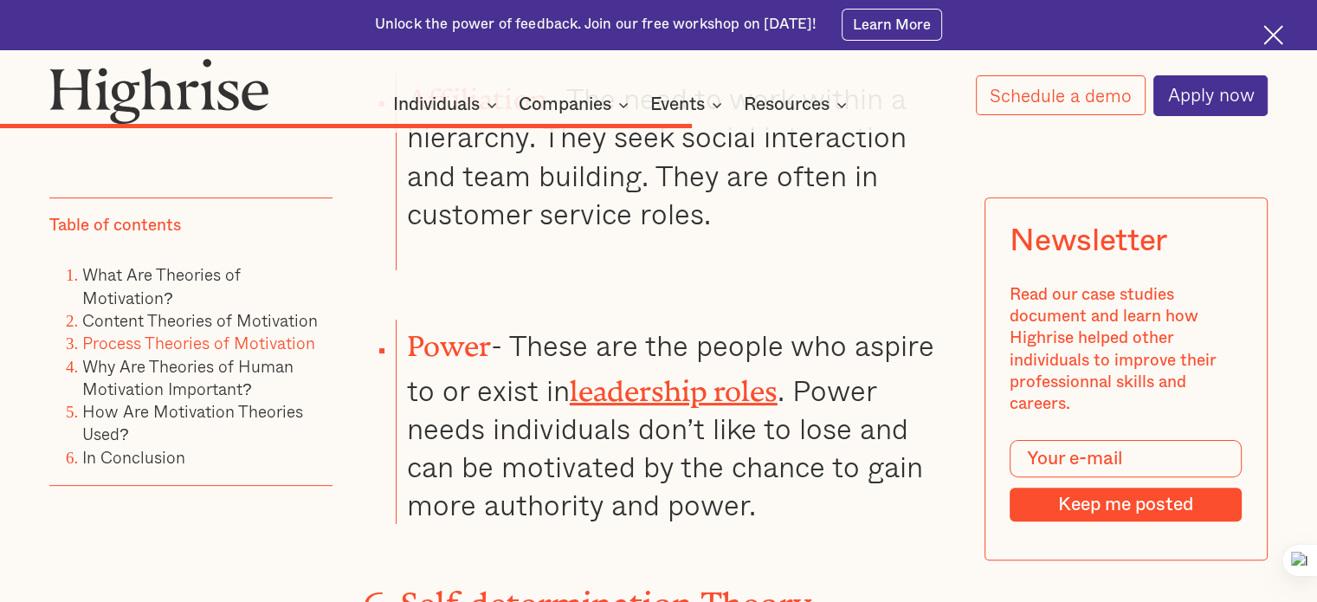
drag, startPoint x: 807, startPoint y: 317, endPoint x: 390, endPoint y: 314, distance: 416.4
copy strong "The Reinforcement Theory"
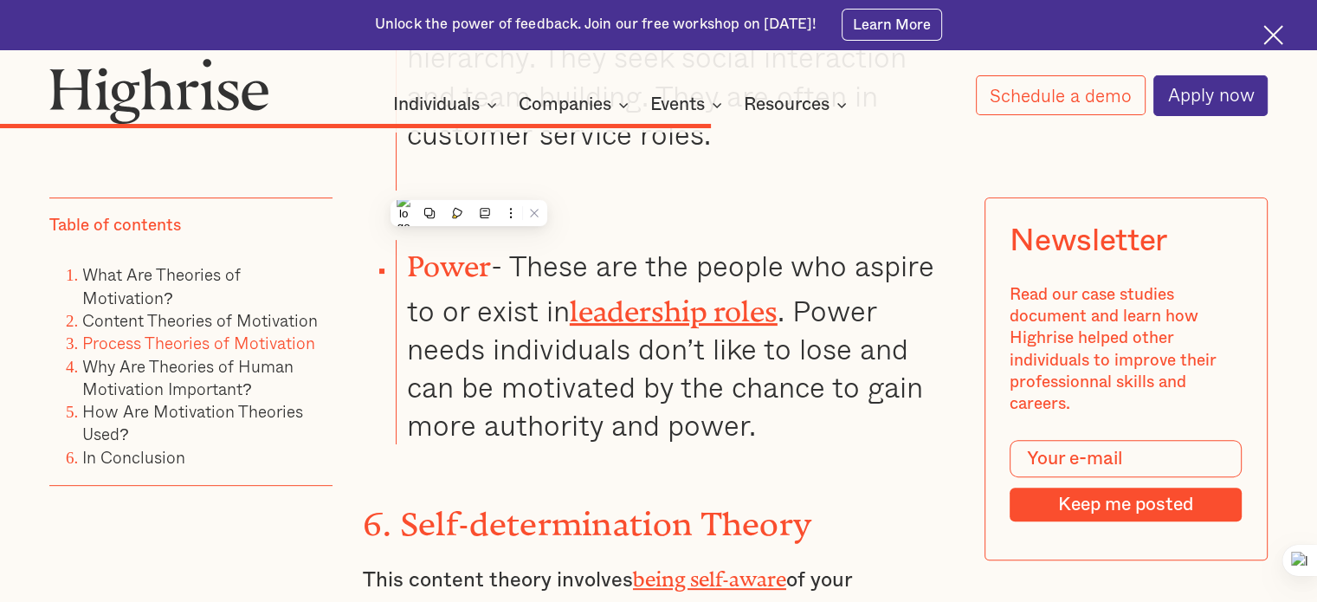
scroll to position [7108, 0]
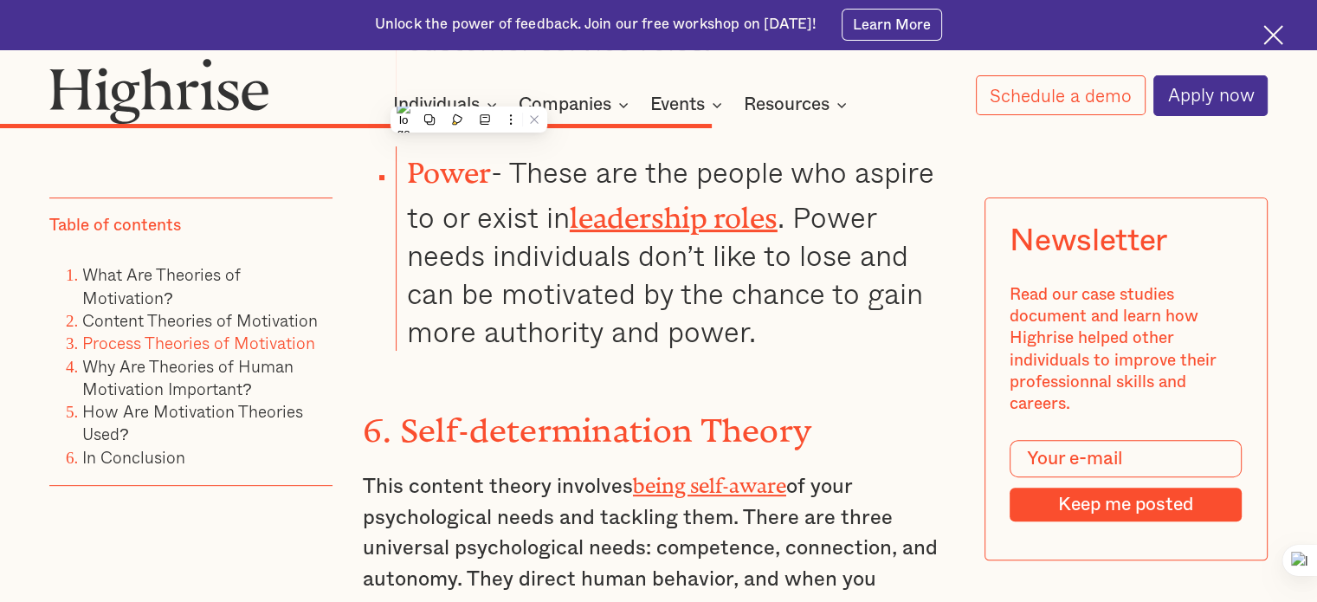
drag, startPoint x: 366, startPoint y: 187, endPoint x: 591, endPoint y: 487, distance: 375.3
drag, startPoint x: 364, startPoint y: 351, endPoint x: 673, endPoint y: 486, distance: 336.4
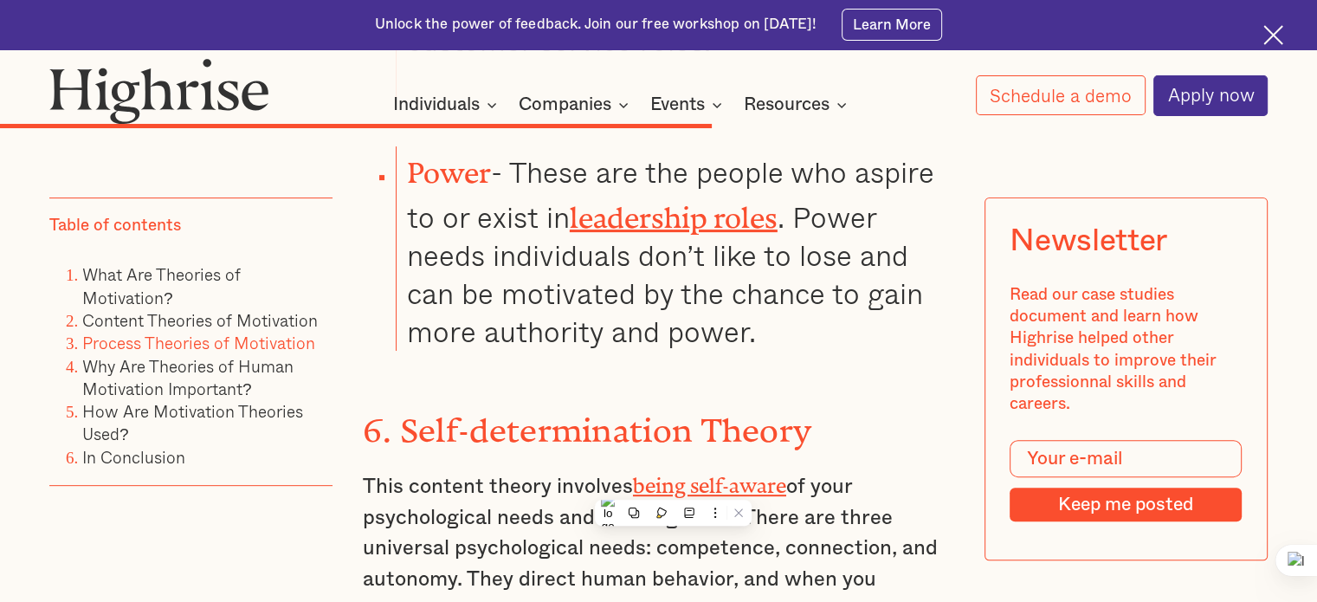
drag, startPoint x: 368, startPoint y: 350, endPoint x: 708, endPoint y: 473, distance: 362.0
copy p "When an employee practices reinforcement and encourages it within their team, i…"
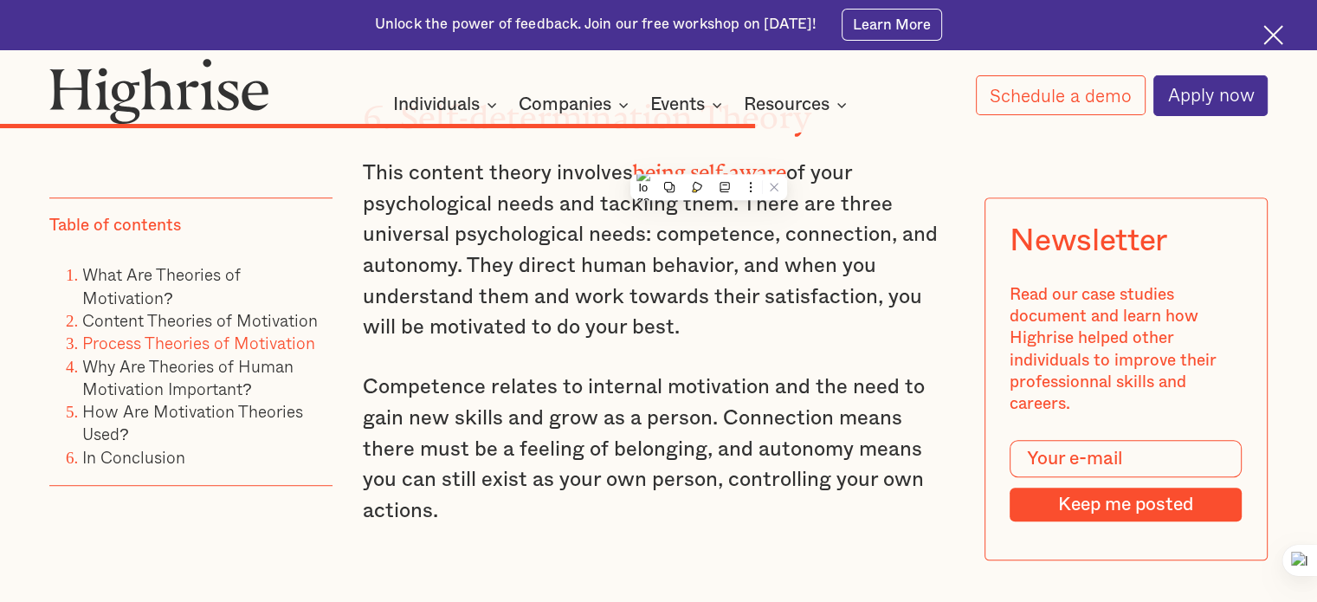
scroll to position [7368, 0]
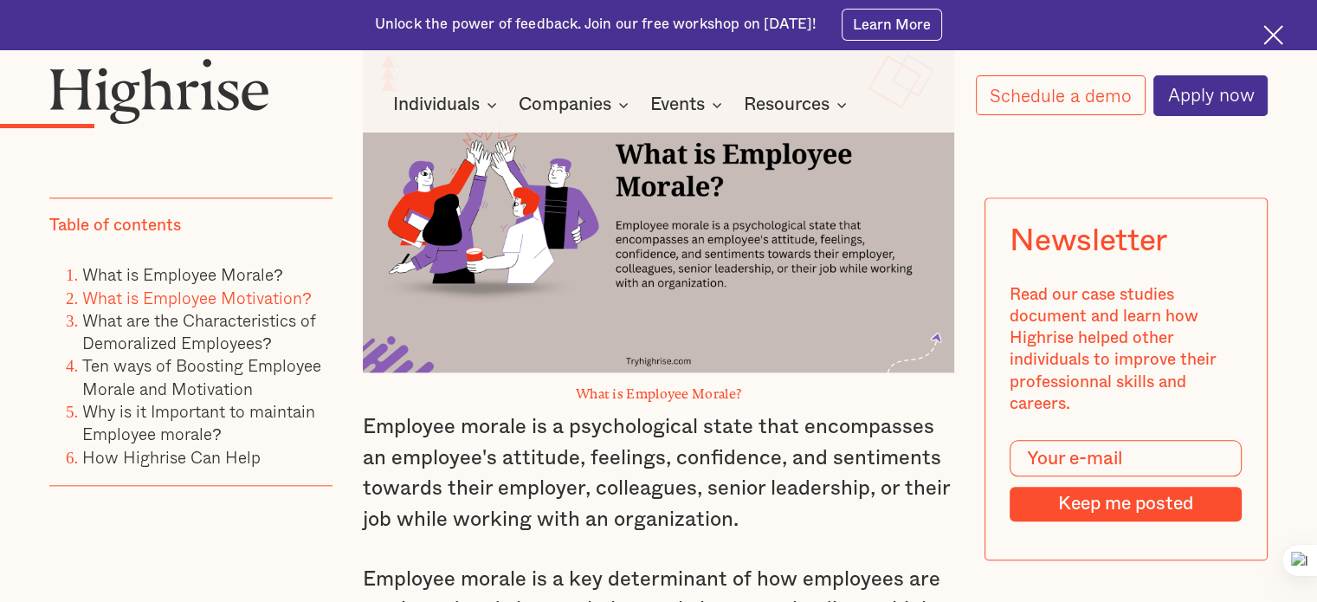
scroll to position [1904, 0]
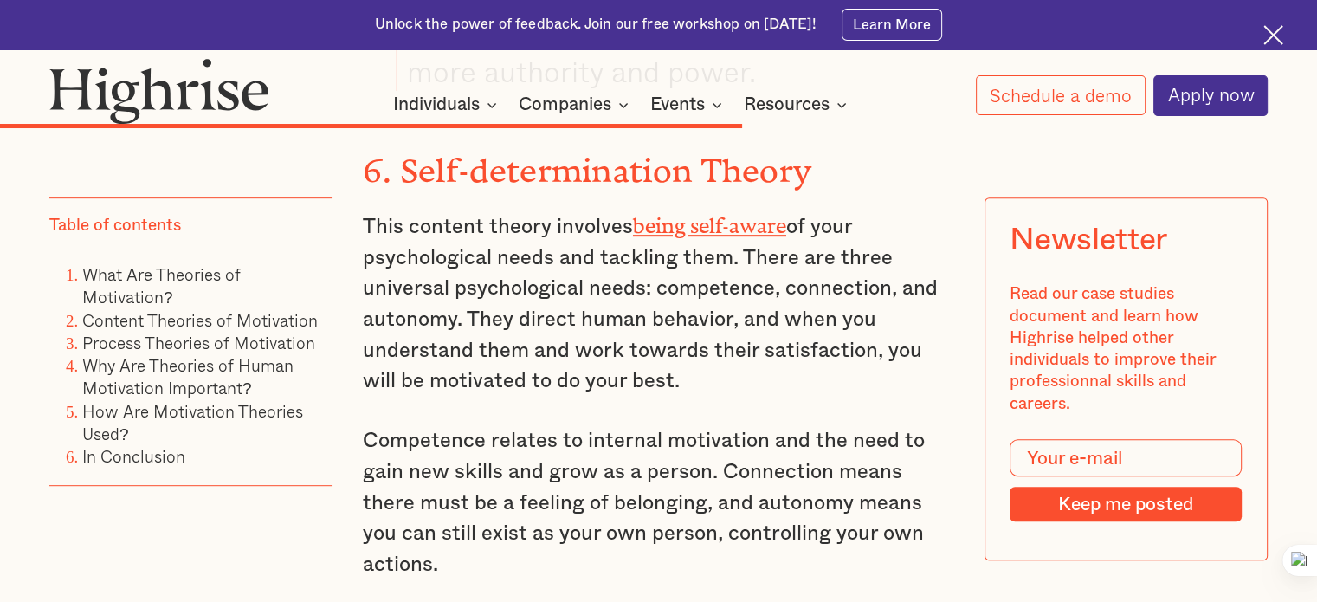
scroll to position [7368, 0]
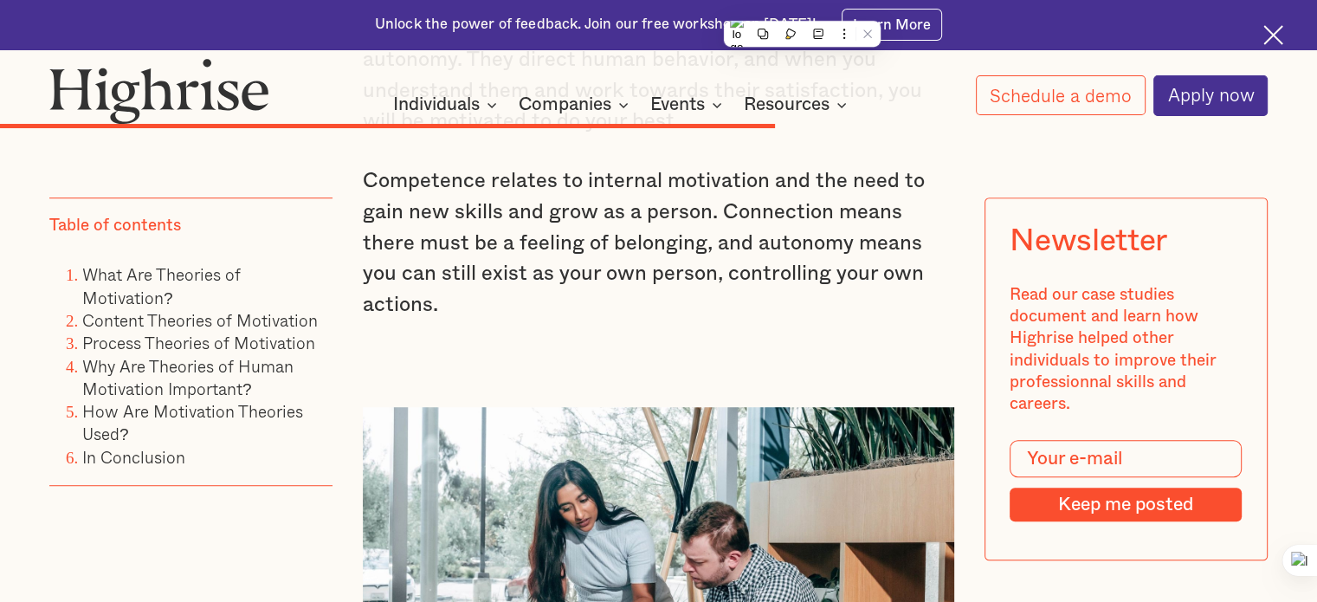
scroll to position [7714, 0]
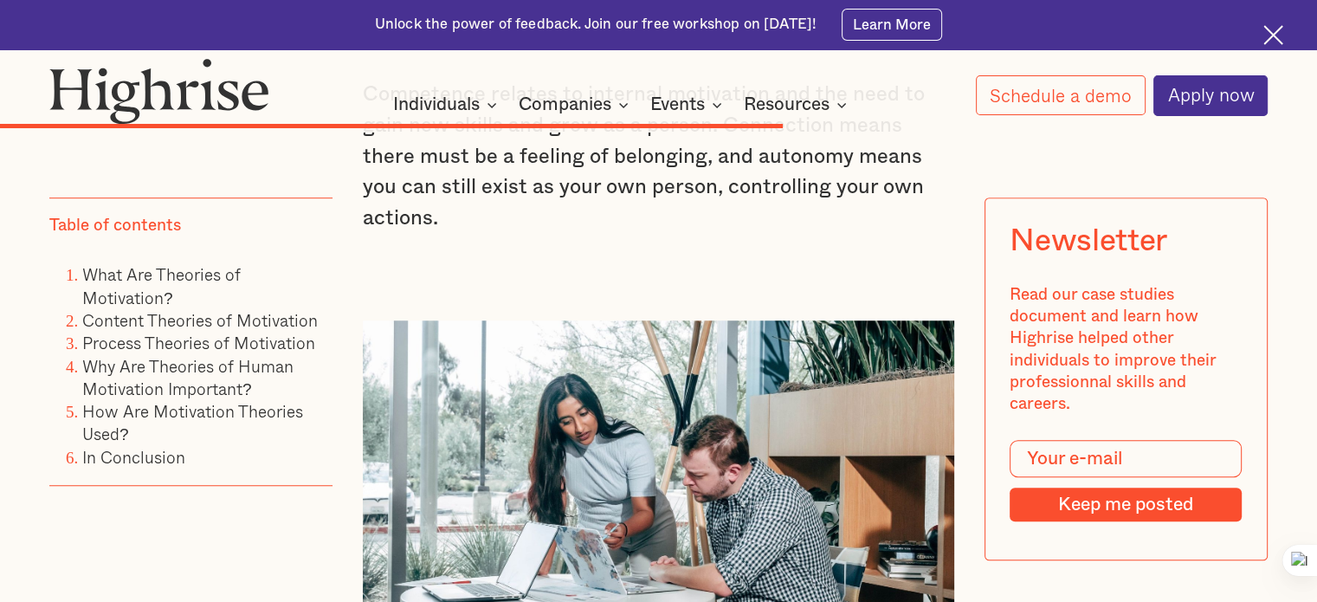
drag, startPoint x: 682, startPoint y: 300, endPoint x: 755, endPoint y: 525, distance: 236.5
copy div "This theory accompanies the acronym SMART to define how employees should outlin…"
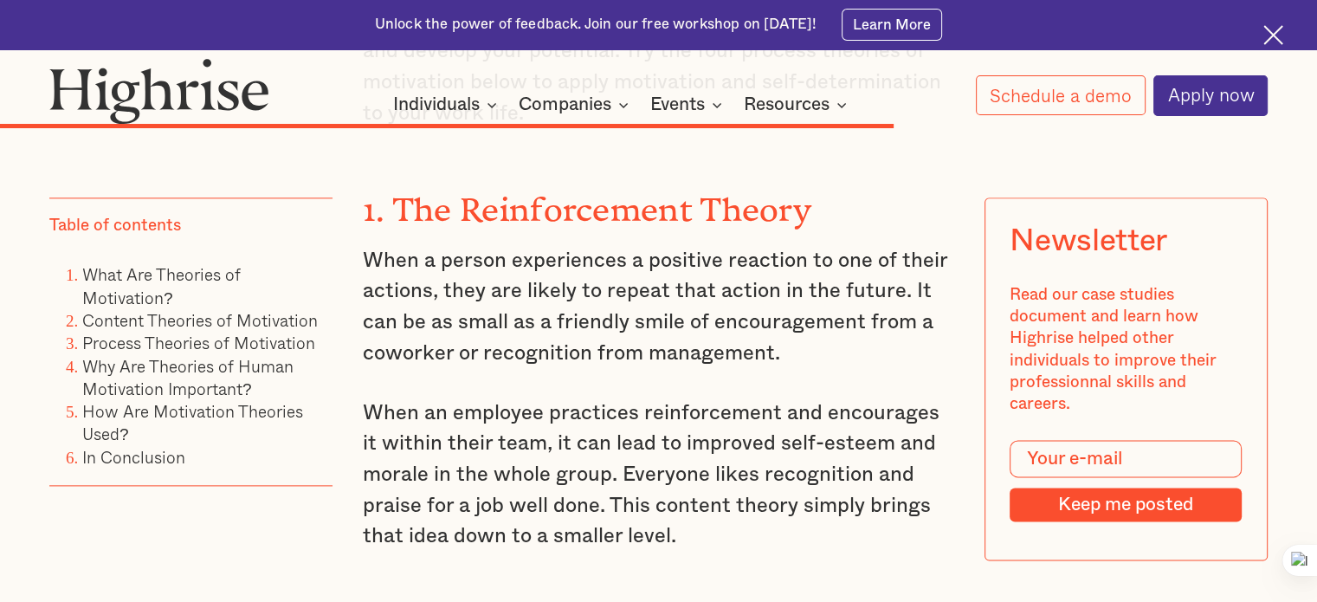
scroll to position [8666, 0]
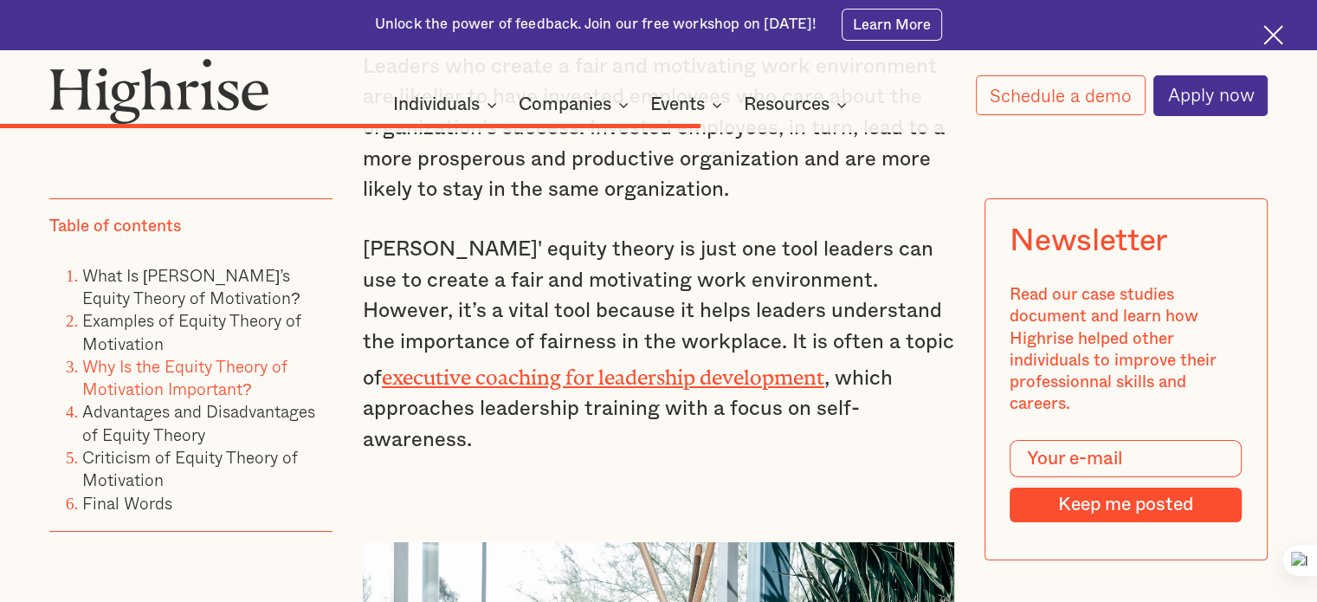
scroll to position [6354, 0]
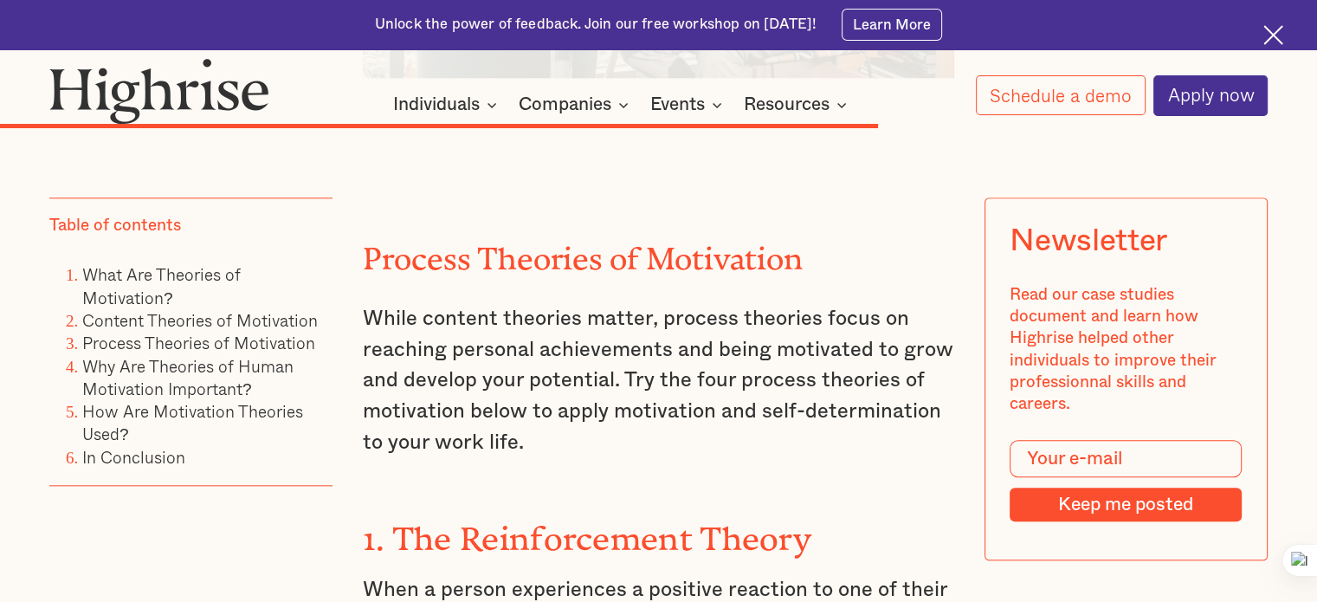
scroll to position [8368, 0]
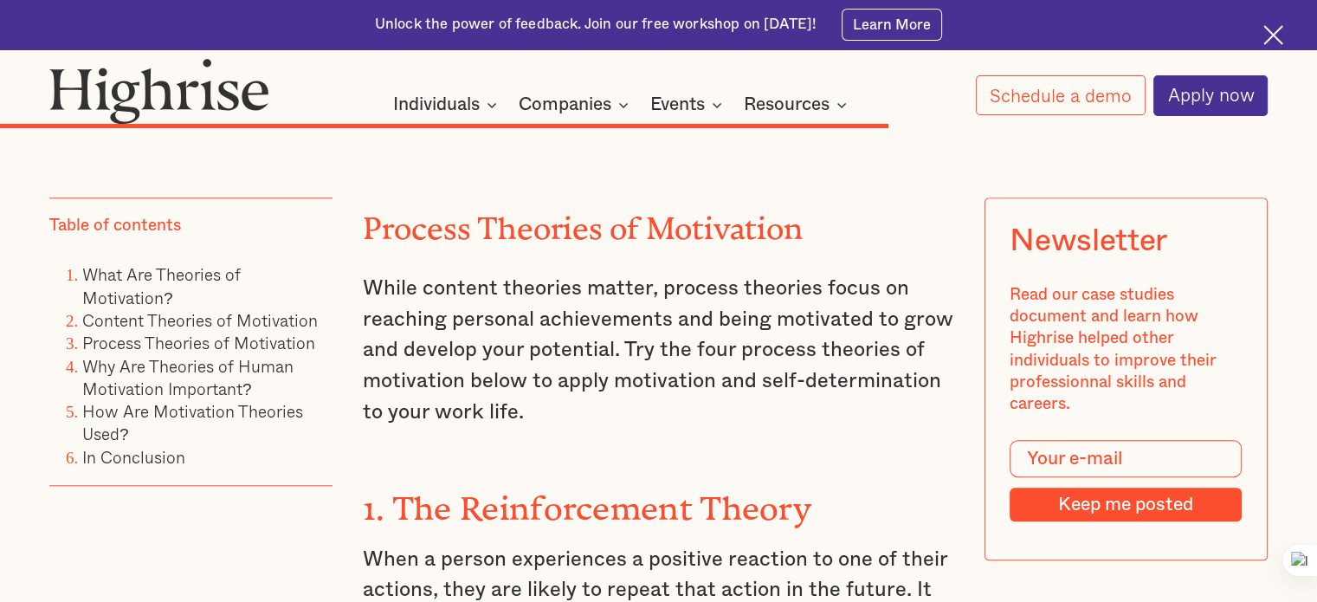
drag, startPoint x: 346, startPoint y: 262, endPoint x: 938, endPoint y: 528, distance: 649.0
copy div "The equity theory of motivation expresses how people need progress to receive m…"
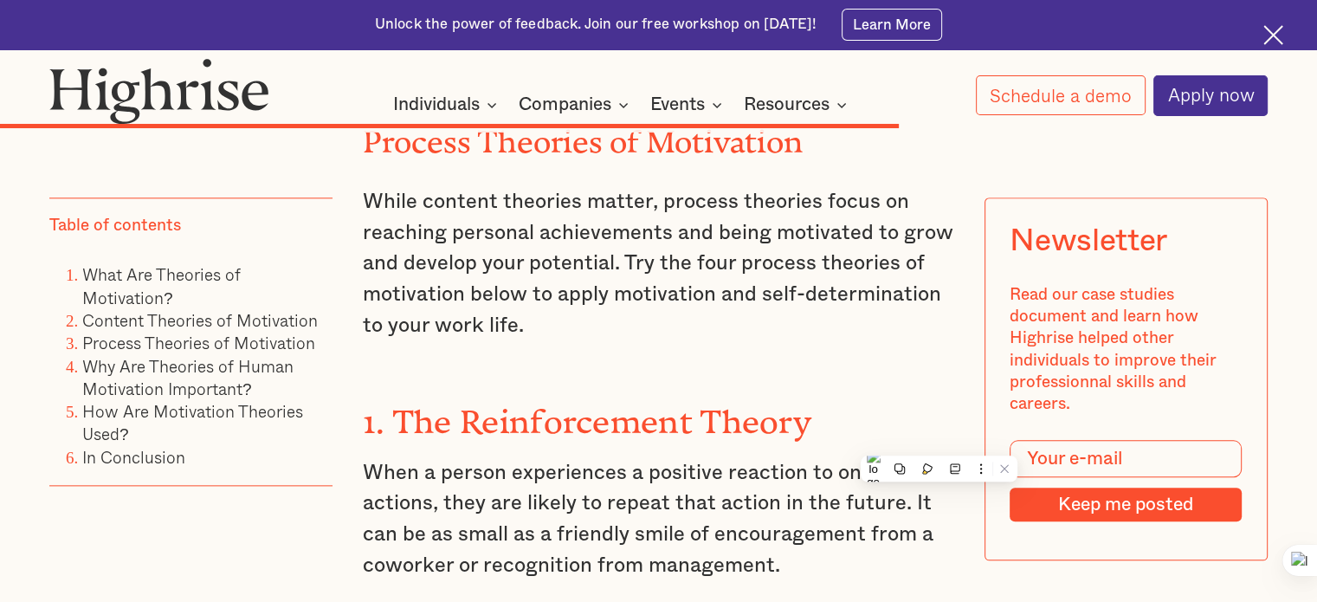
scroll to position [8455, 0]
